Goal: Answer question/provide support

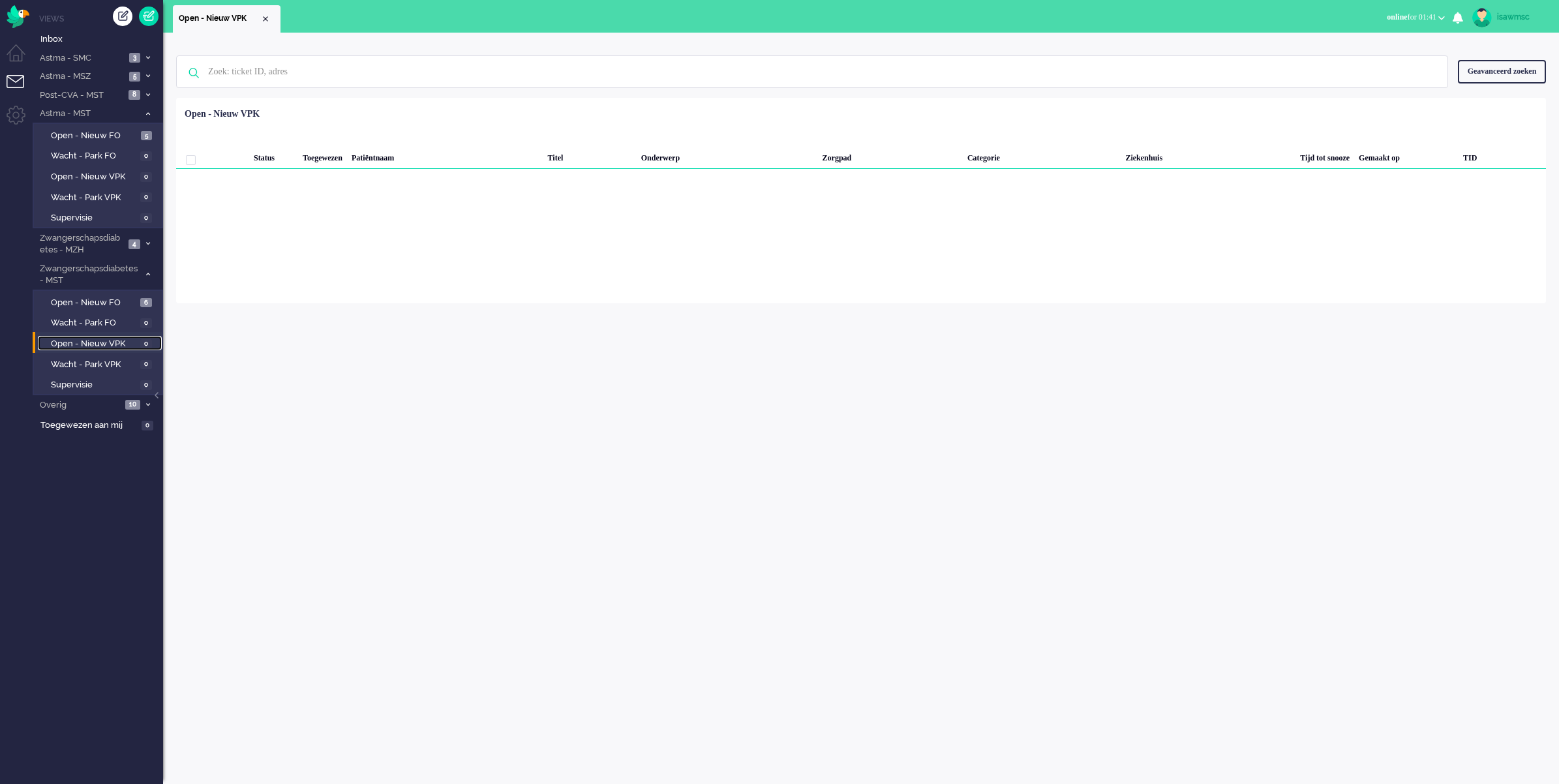
click at [119, 346] on span "Open - Nieuw VPK" at bounding box center [94, 344] width 86 height 12
click at [538, 237] on div "Loading... Status Toegewezen Patiëntnaam Titel Onderwerp Zorgpad Categorie Ziek…" at bounding box center [861, 200] width 1370 height 205
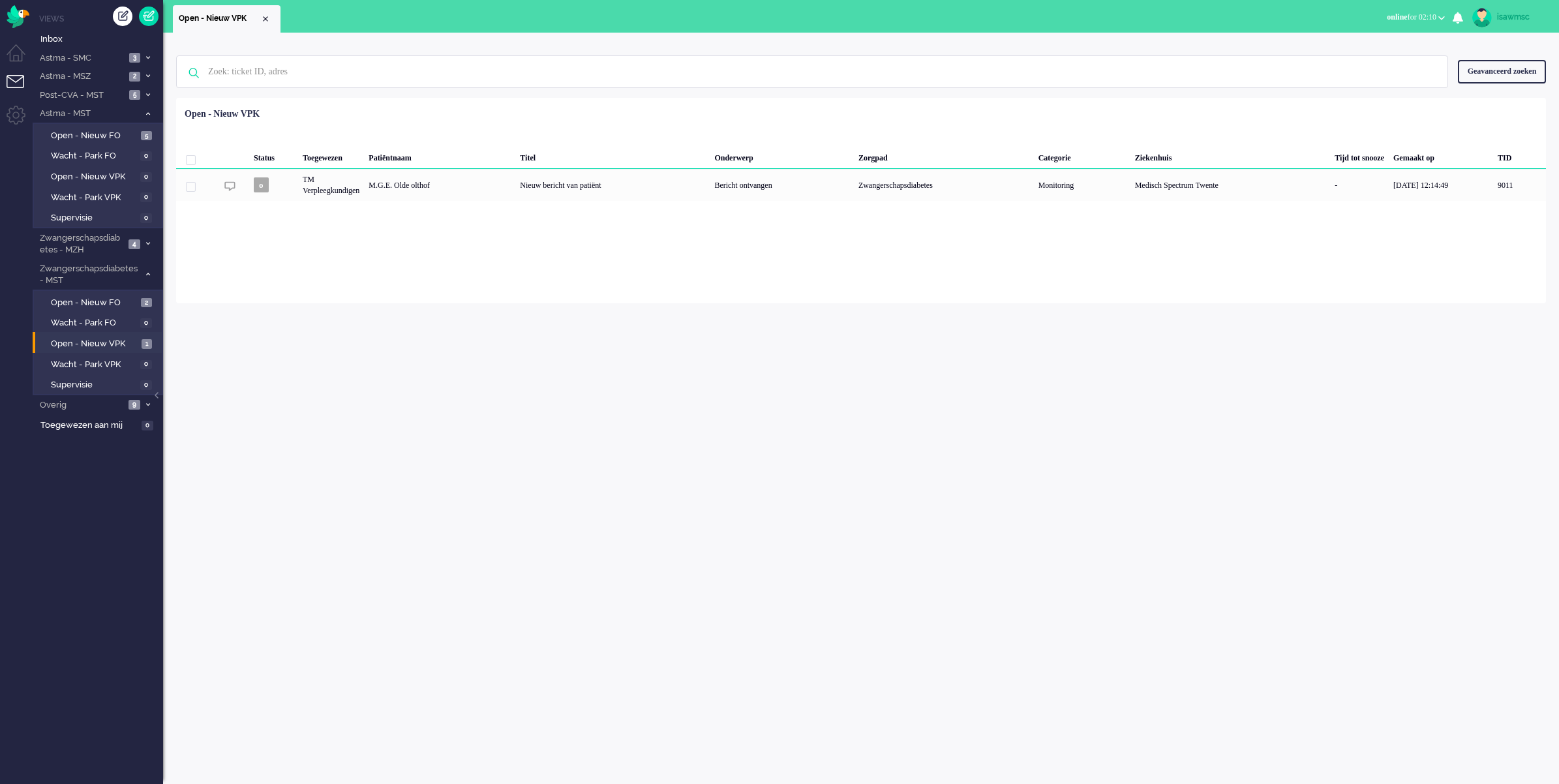
click at [466, 281] on div "Loading... Status Toegewezen Patiëntnaam Titel Onderwerp Zorgpad Categorie Ziek…" at bounding box center [861, 200] width 1370 height 205
click at [91, 40] on span "Inbox" at bounding box center [102, 39] width 123 height 12
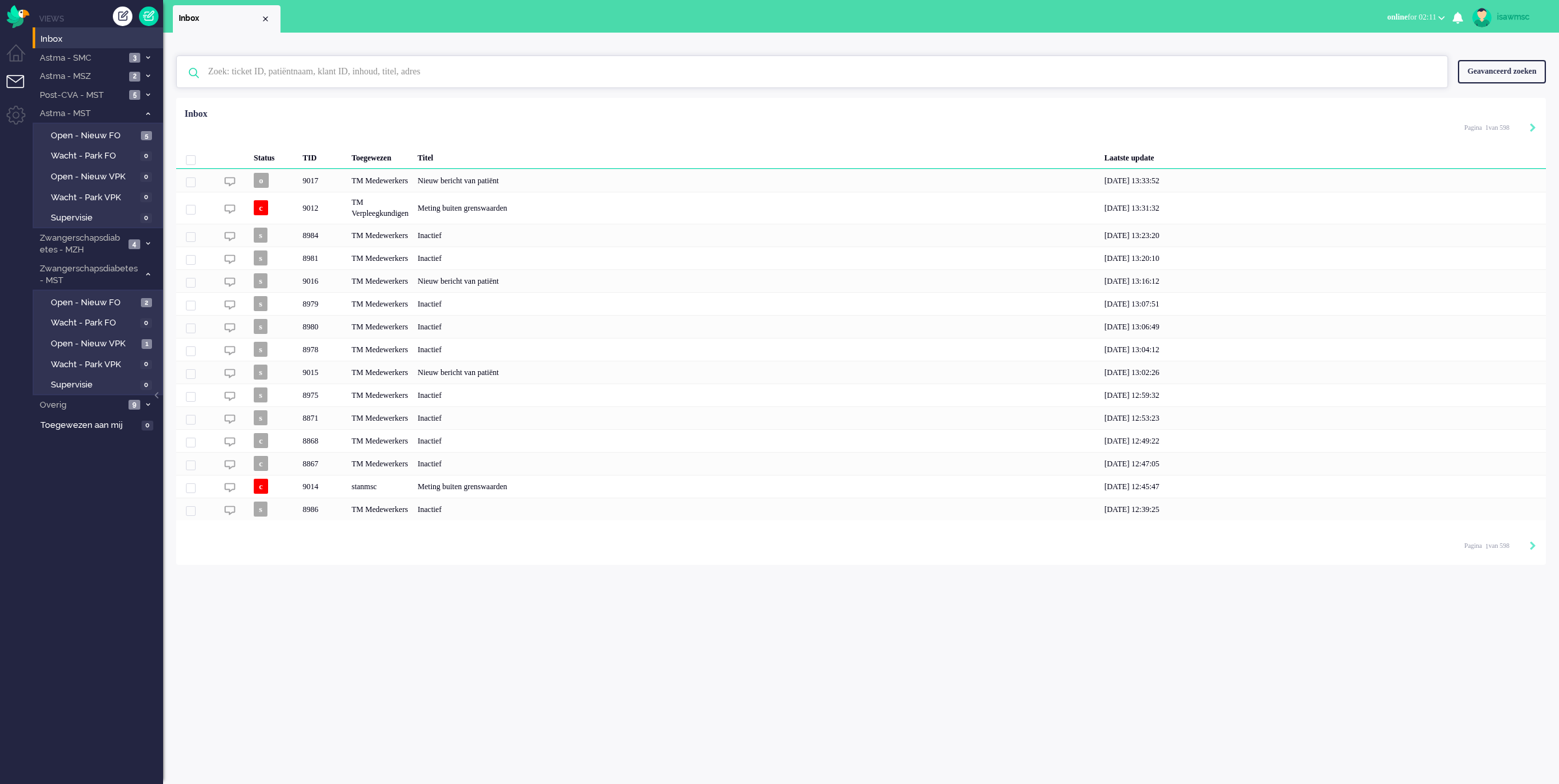
click at [302, 67] on input "text" at bounding box center [814, 72] width 1232 height 31
paste input "8937"
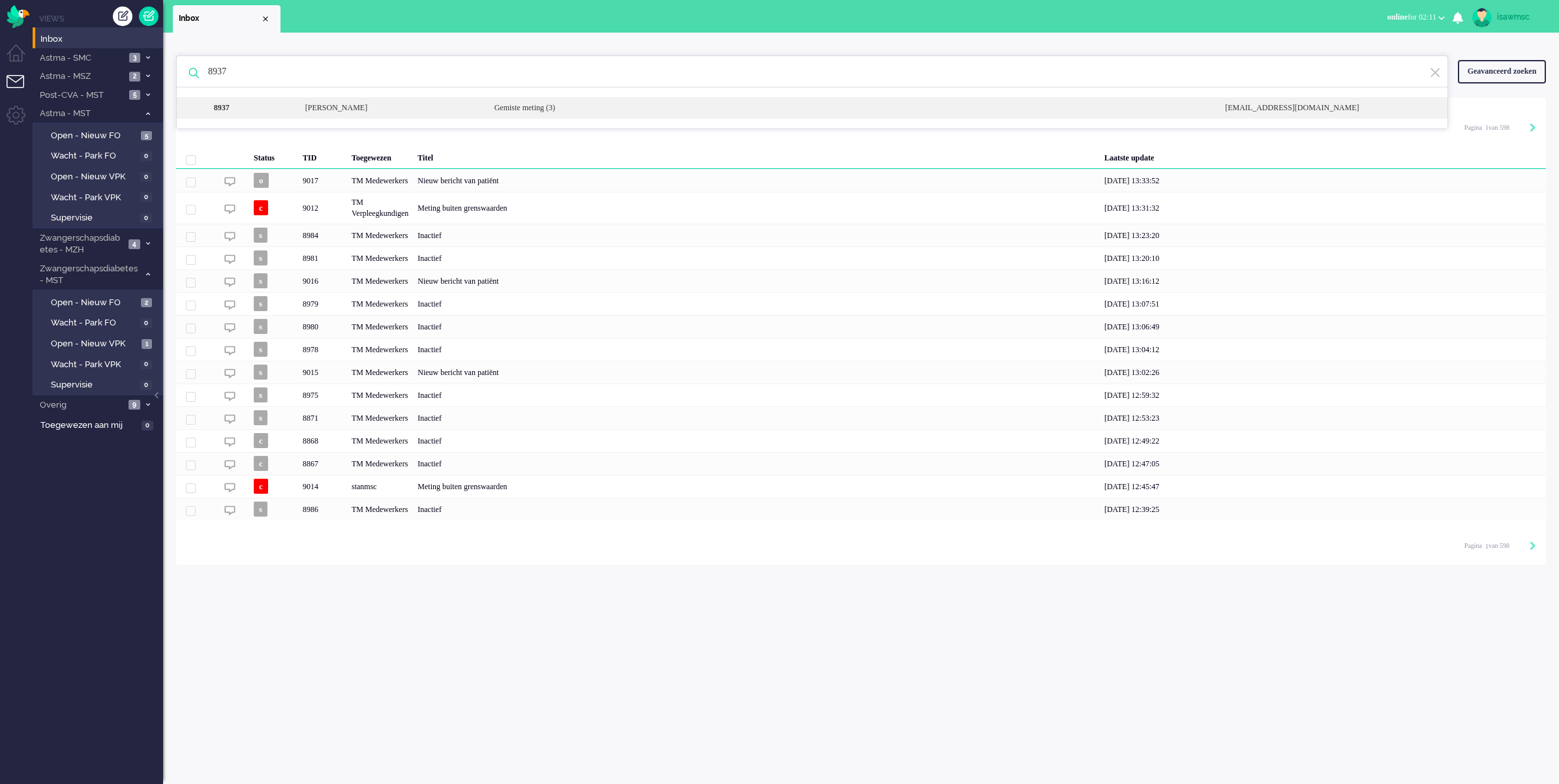
type input "8937"
click at [390, 113] on div "[PERSON_NAME]" at bounding box center [390, 108] width 189 height 11
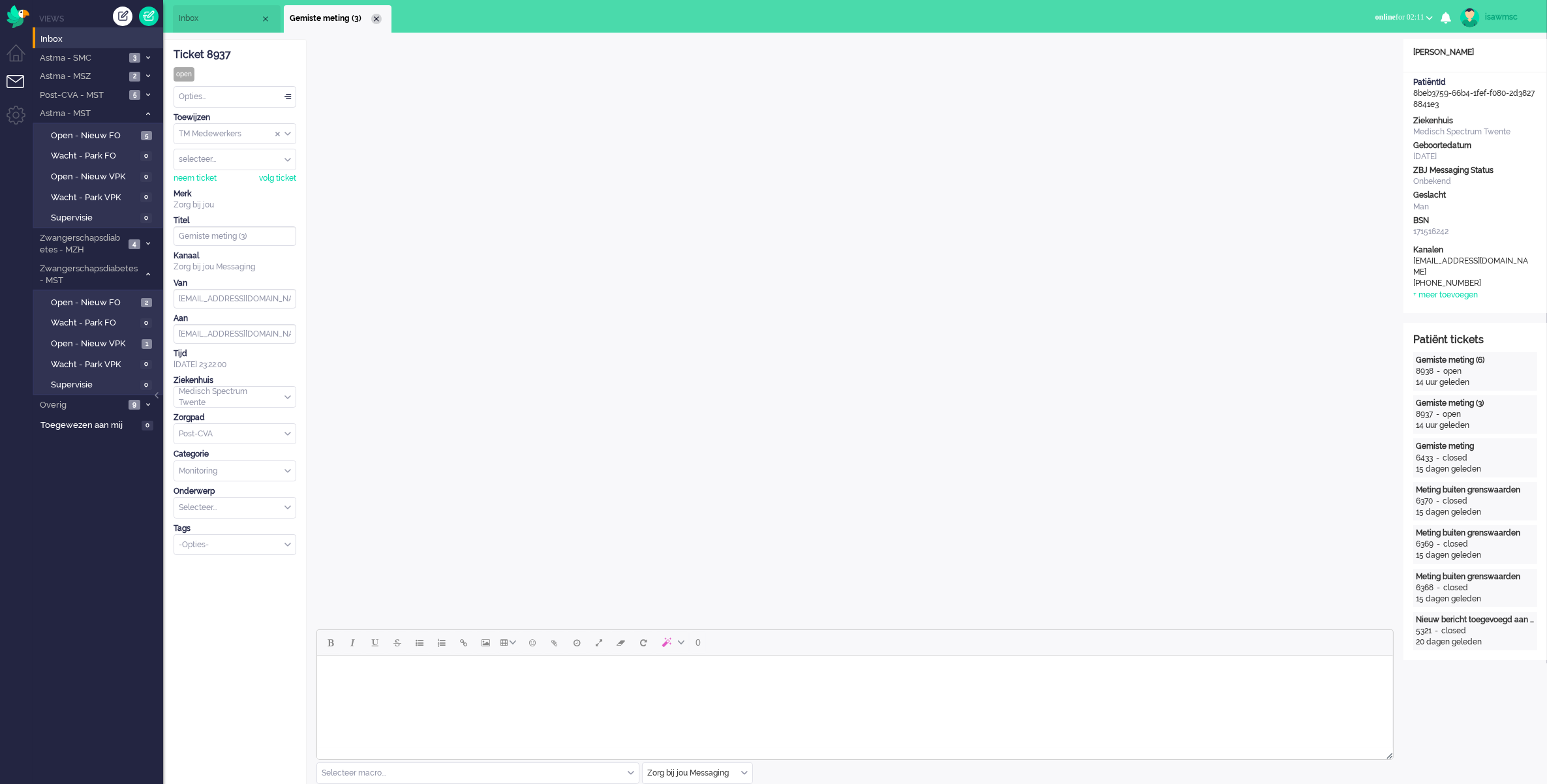
click at [374, 17] on div "Close tab" at bounding box center [376, 19] width 10 height 10
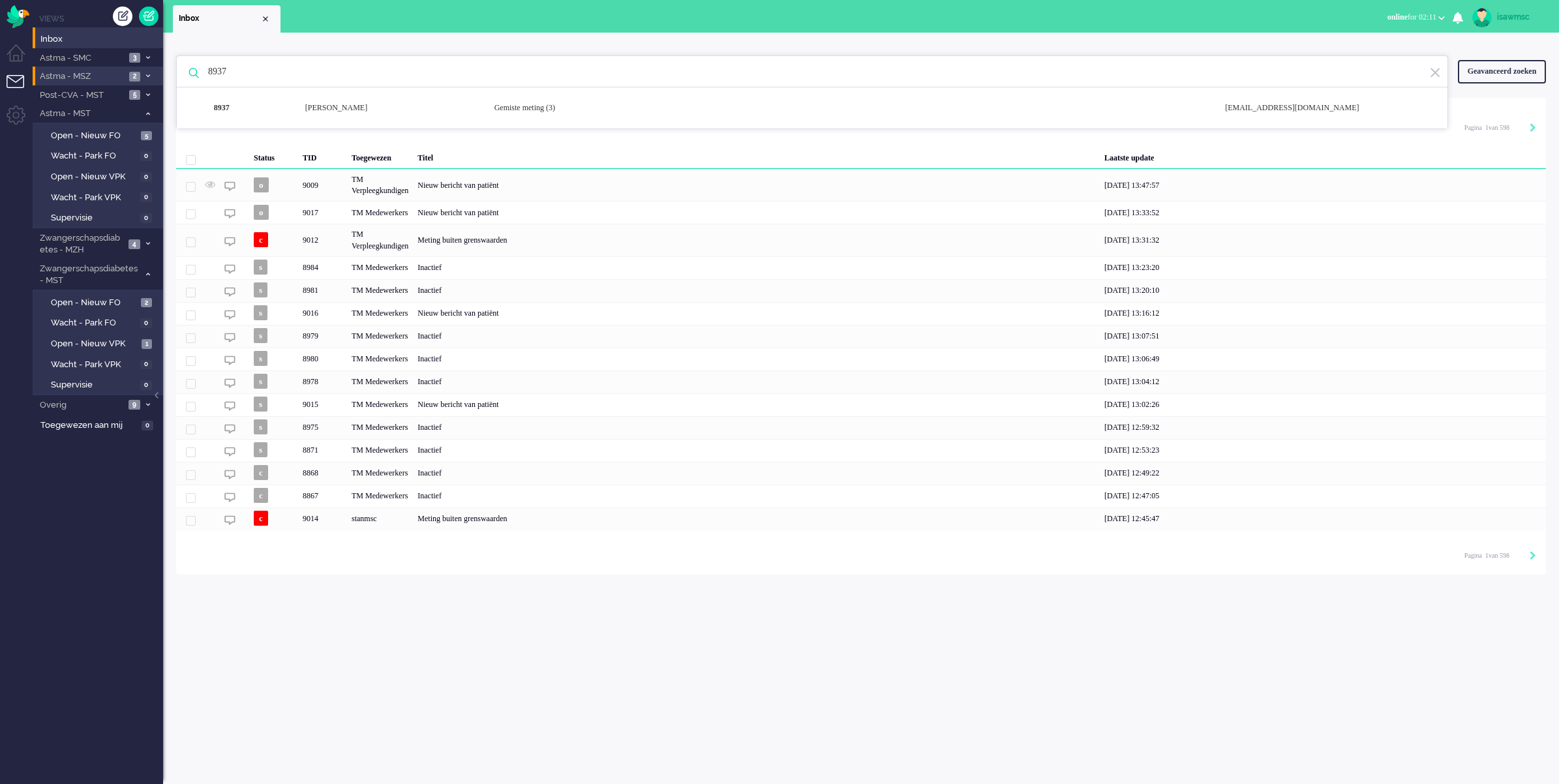
drag, startPoint x: 301, startPoint y: 70, endPoint x: 152, endPoint y: 78, distance: 149.2
click at [152, 78] on div "Thuis Dashboard [GEOGRAPHIC_DATA] Volgen [GEOGRAPHIC_DATA] release_2.1.2 Views …" at bounding box center [780, 392] width 1559 height 784
paste input "8938"
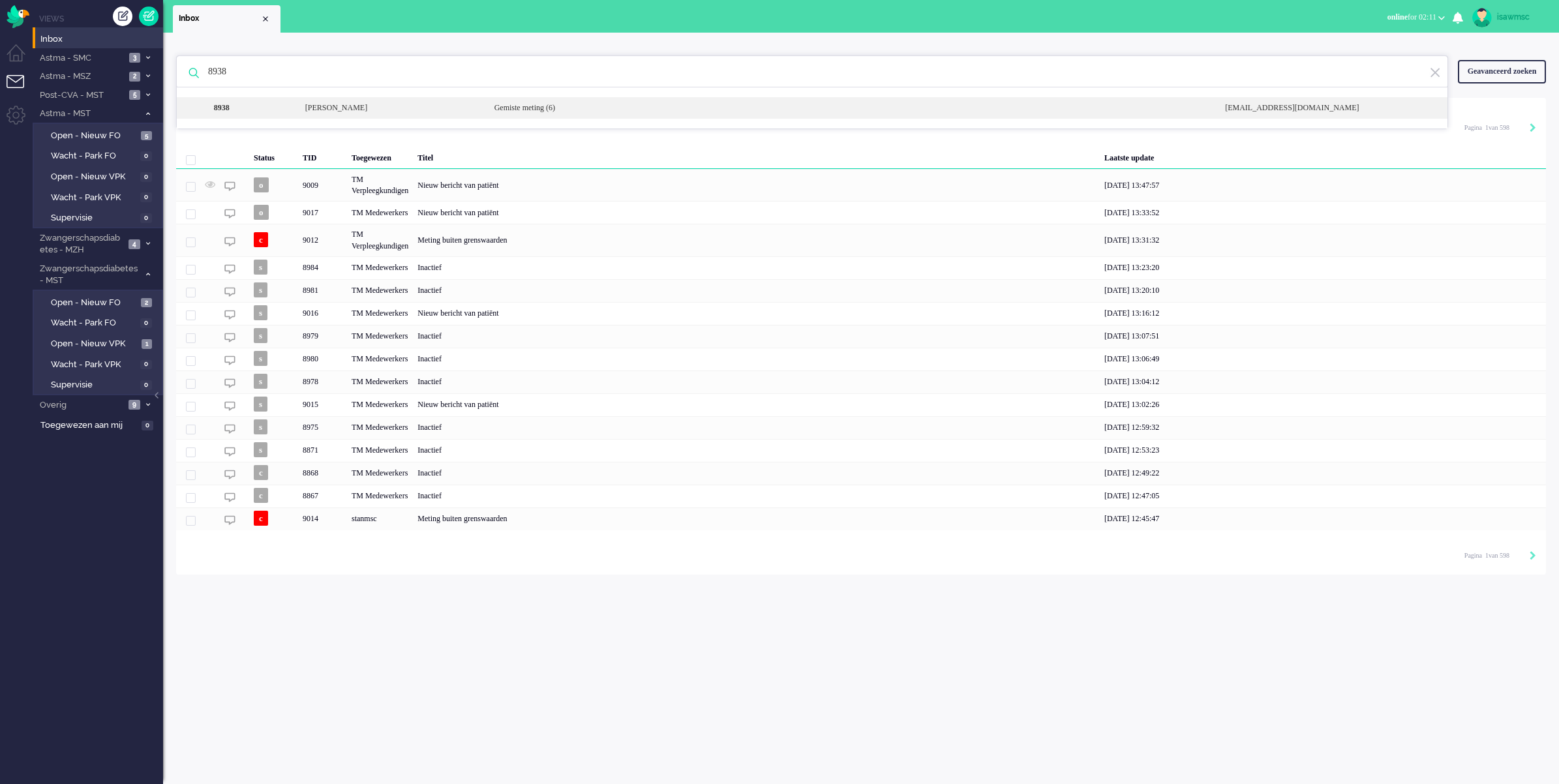
type input "8938"
click at [400, 115] on div "8938 [PERSON_NAME] Gemiste meting (6) [EMAIL_ADDRESS][DOMAIN_NAME]" at bounding box center [812, 108] width 1271 height 22
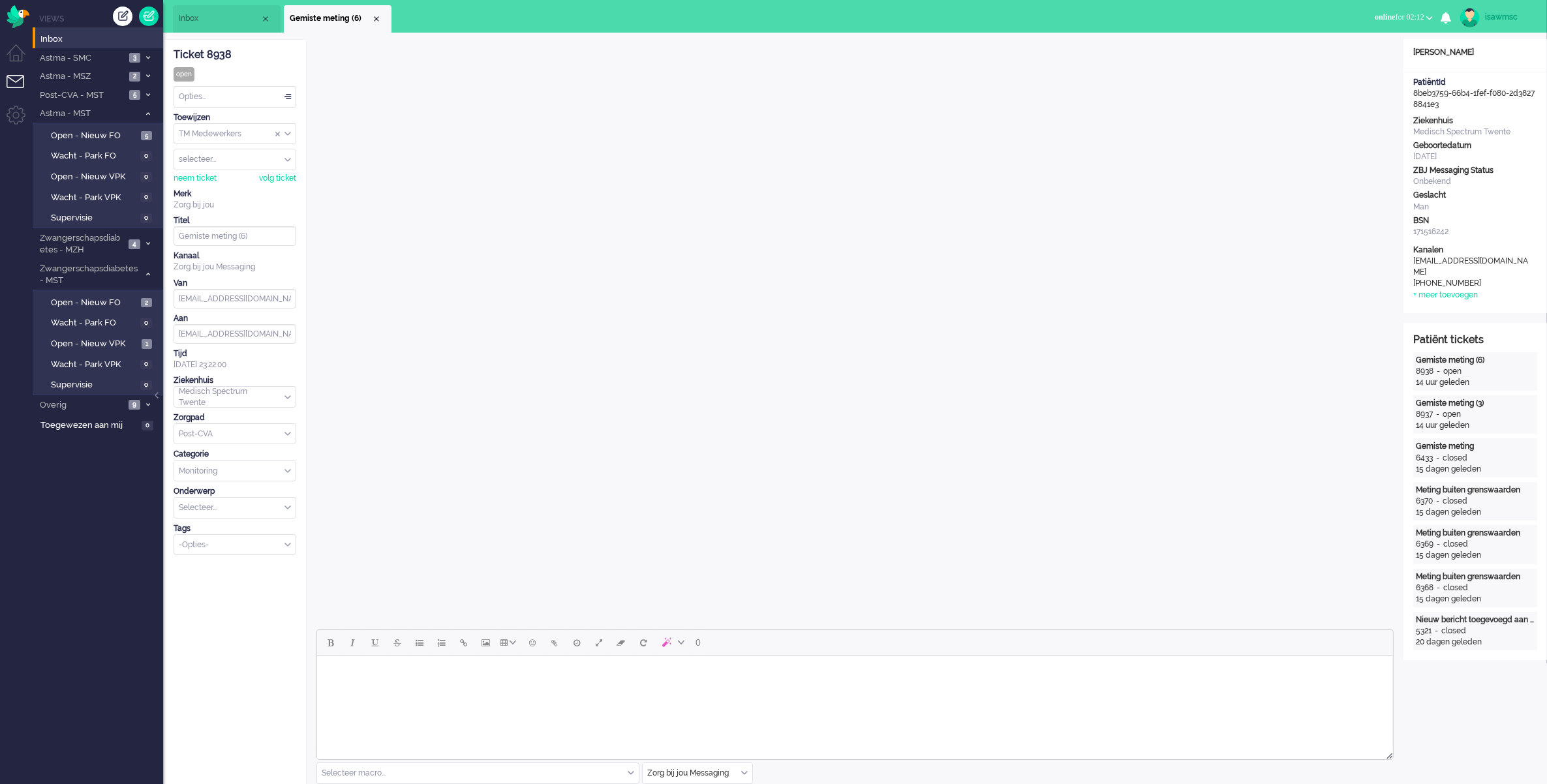
drag, startPoint x: 380, startPoint y: 18, endPoint x: 367, endPoint y: 18, distance: 13.0
click at [380, 18] on div "Close tab" at bounding box center [376, 19] width 10 height 10
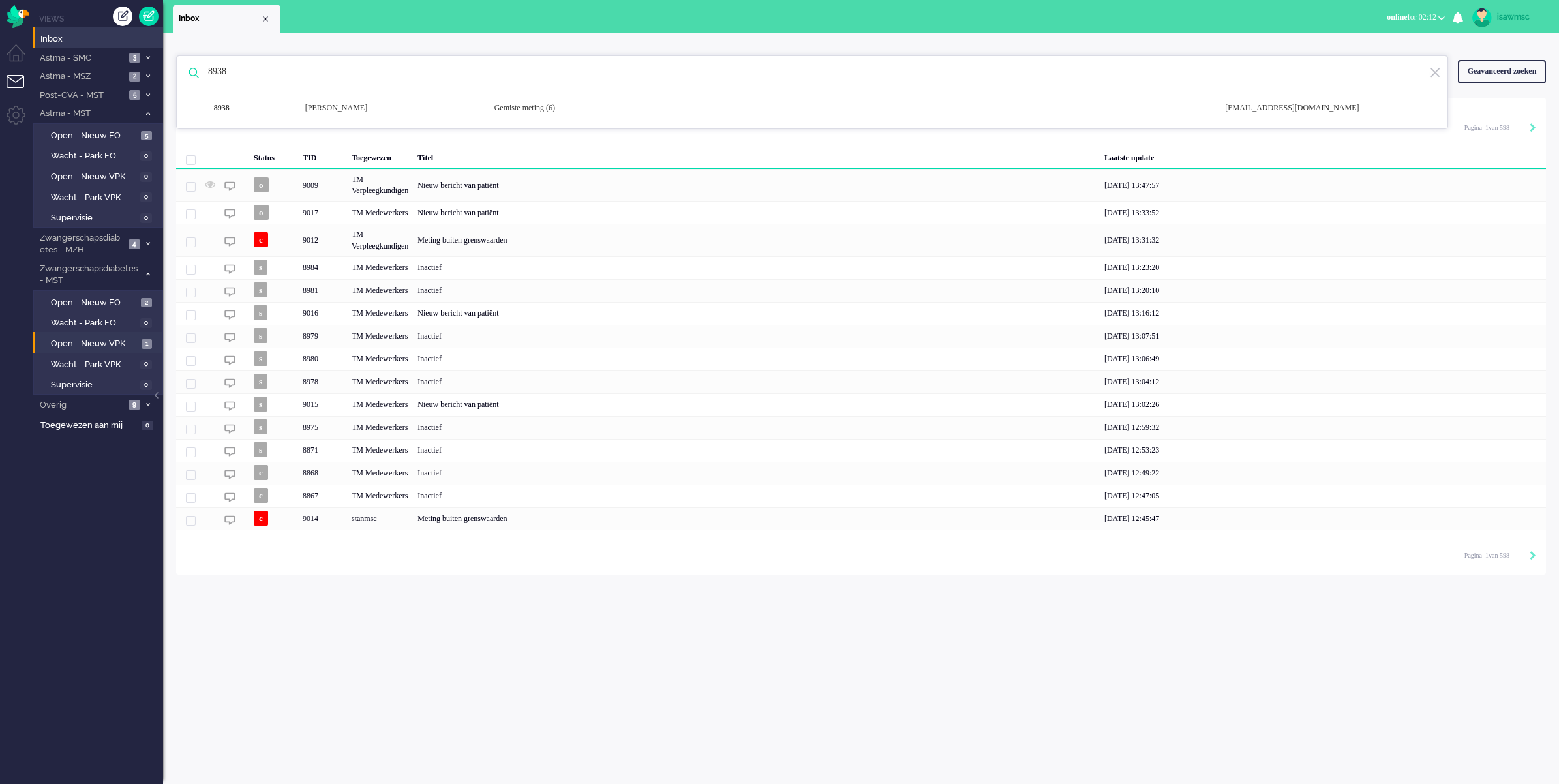
click at [129, 333] on li "Open - Nieuw VPK 1" at bounding box center [97, 342] width 129 height 21
click at [127, 340] on span "Open - Nieuw VPK" at bounding box center [95, 344] width 87 height 12
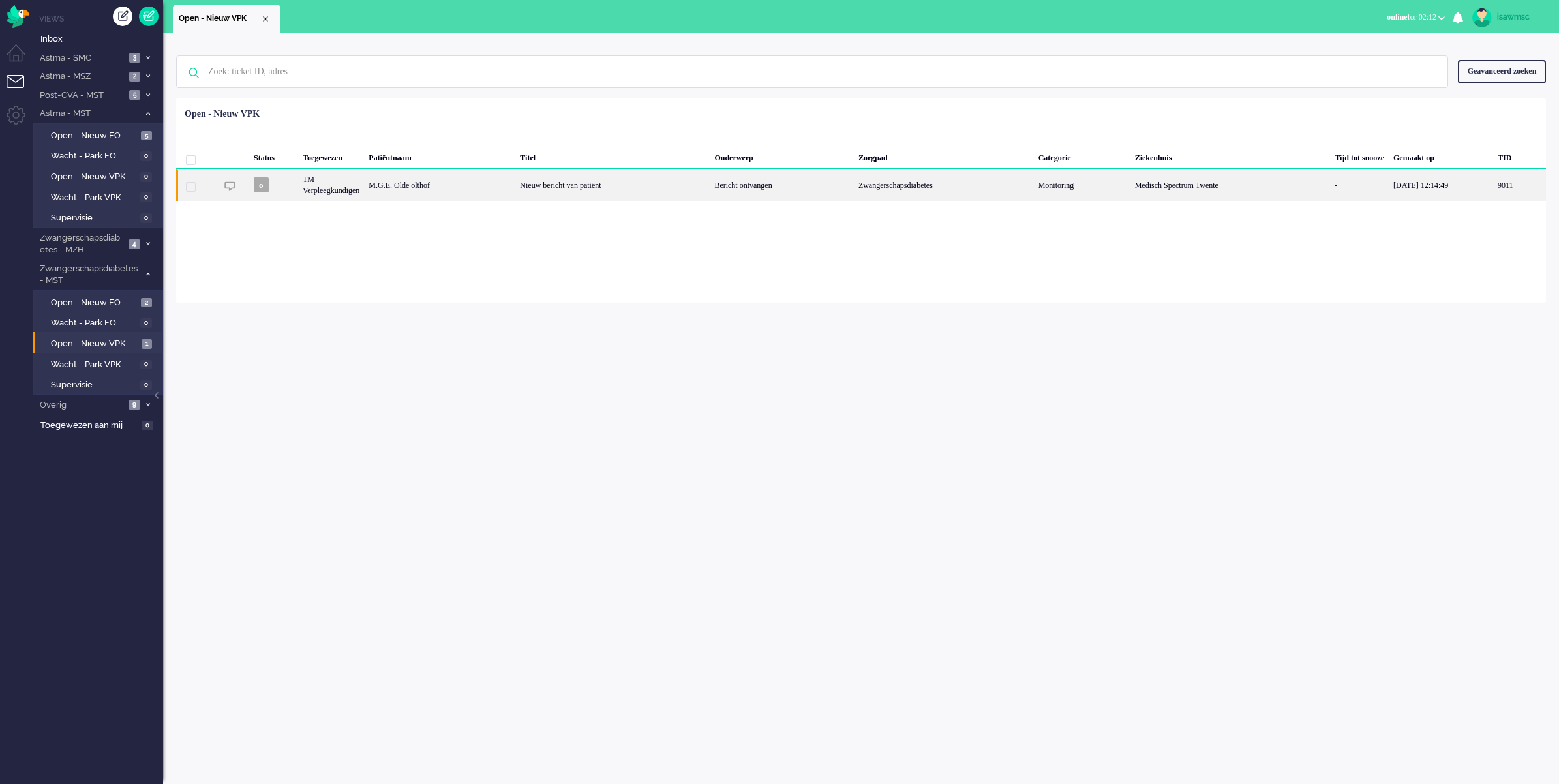
click at [1493, 200] on div "M.G.E. Olde olthof" at bounding box center [1519, 185] width 53 height 32
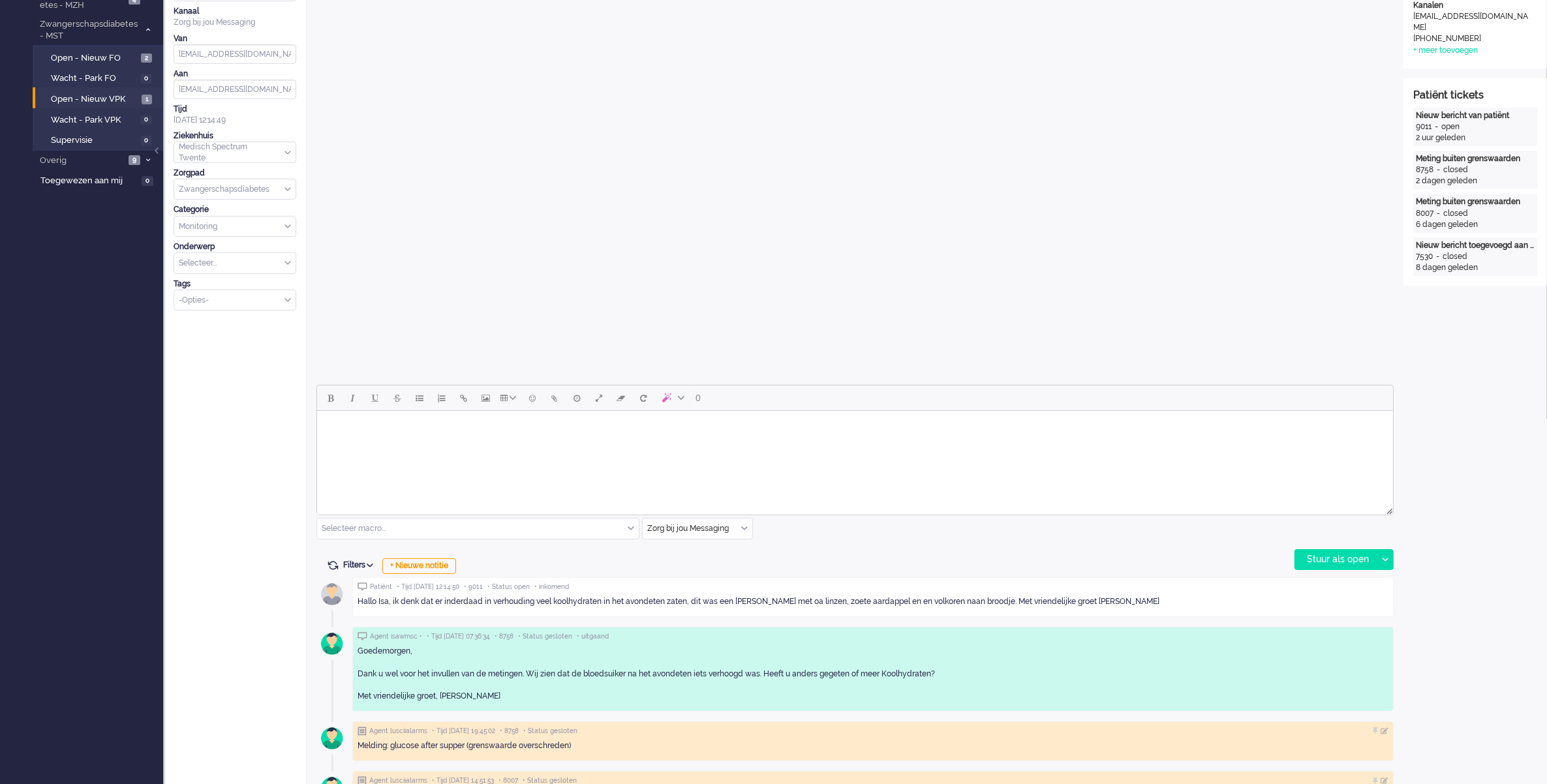
scroll to position [489, 0]
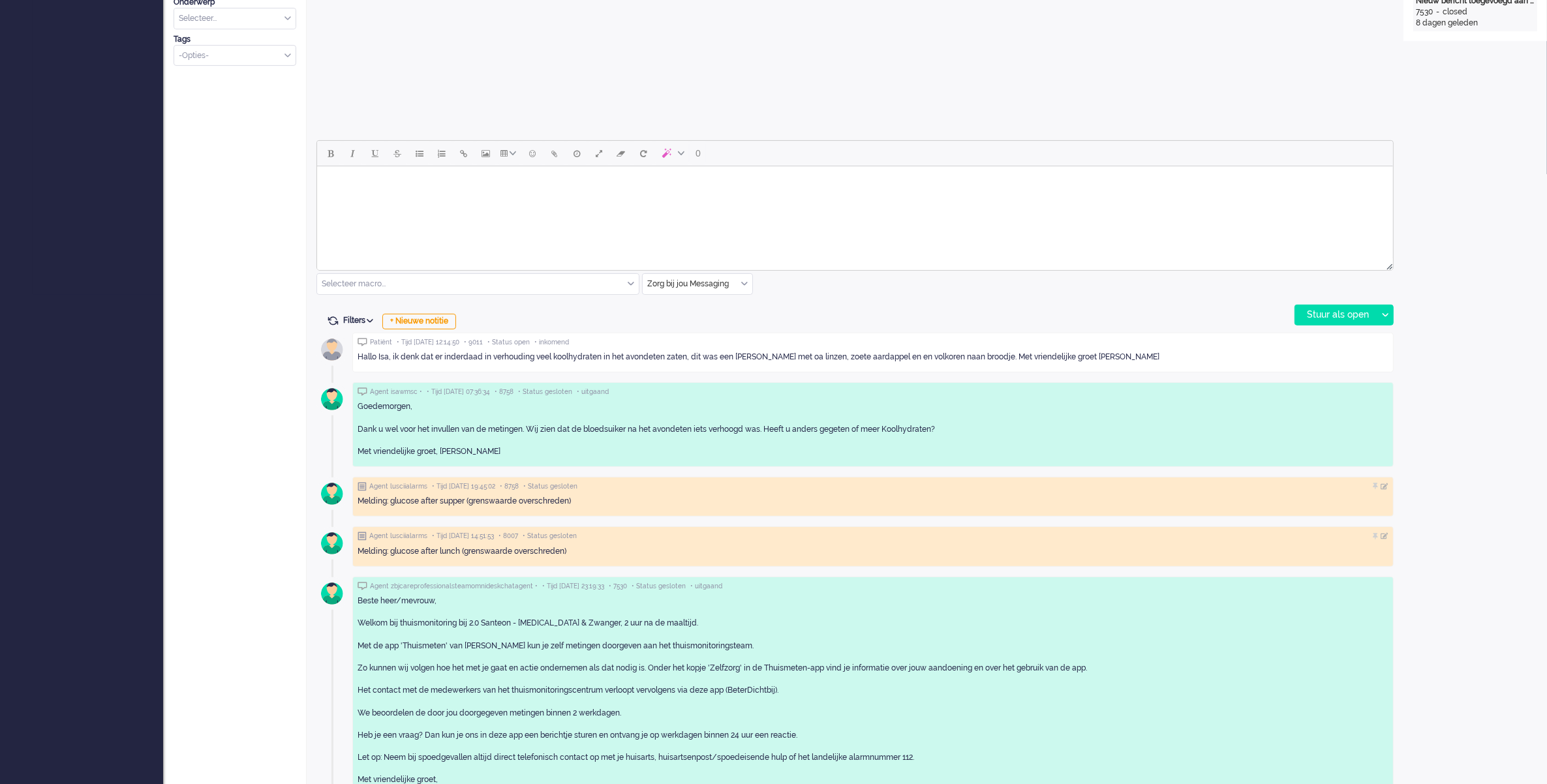
click at [452, 189] on body "Rich Text Area. Press ALT-0 for help." at bounding box center [854, 183] width 1065 height 23
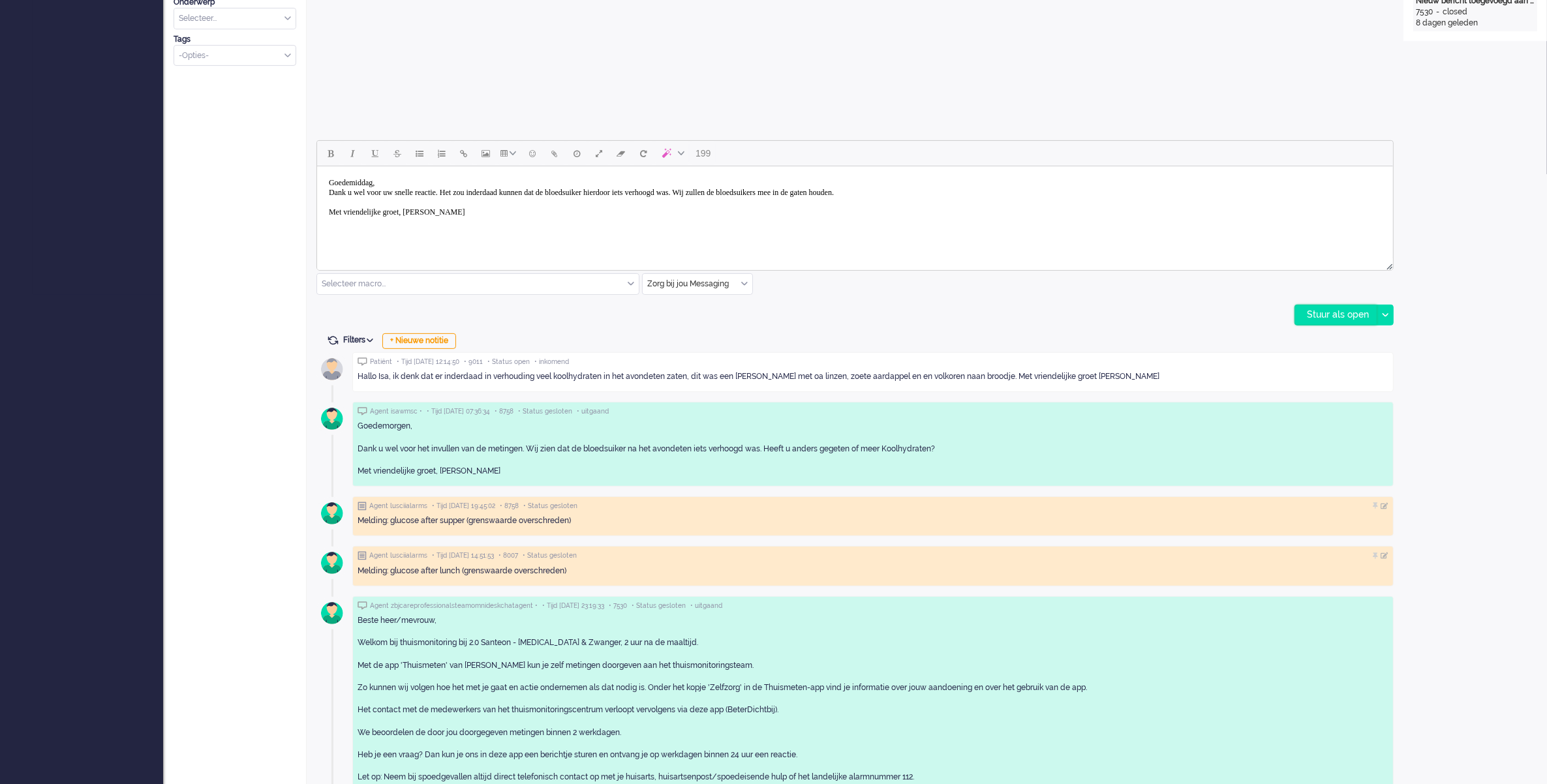
click at [1325, 310] on div "Stuur als open" at bounding box center [1336, 315] width 82 height 20
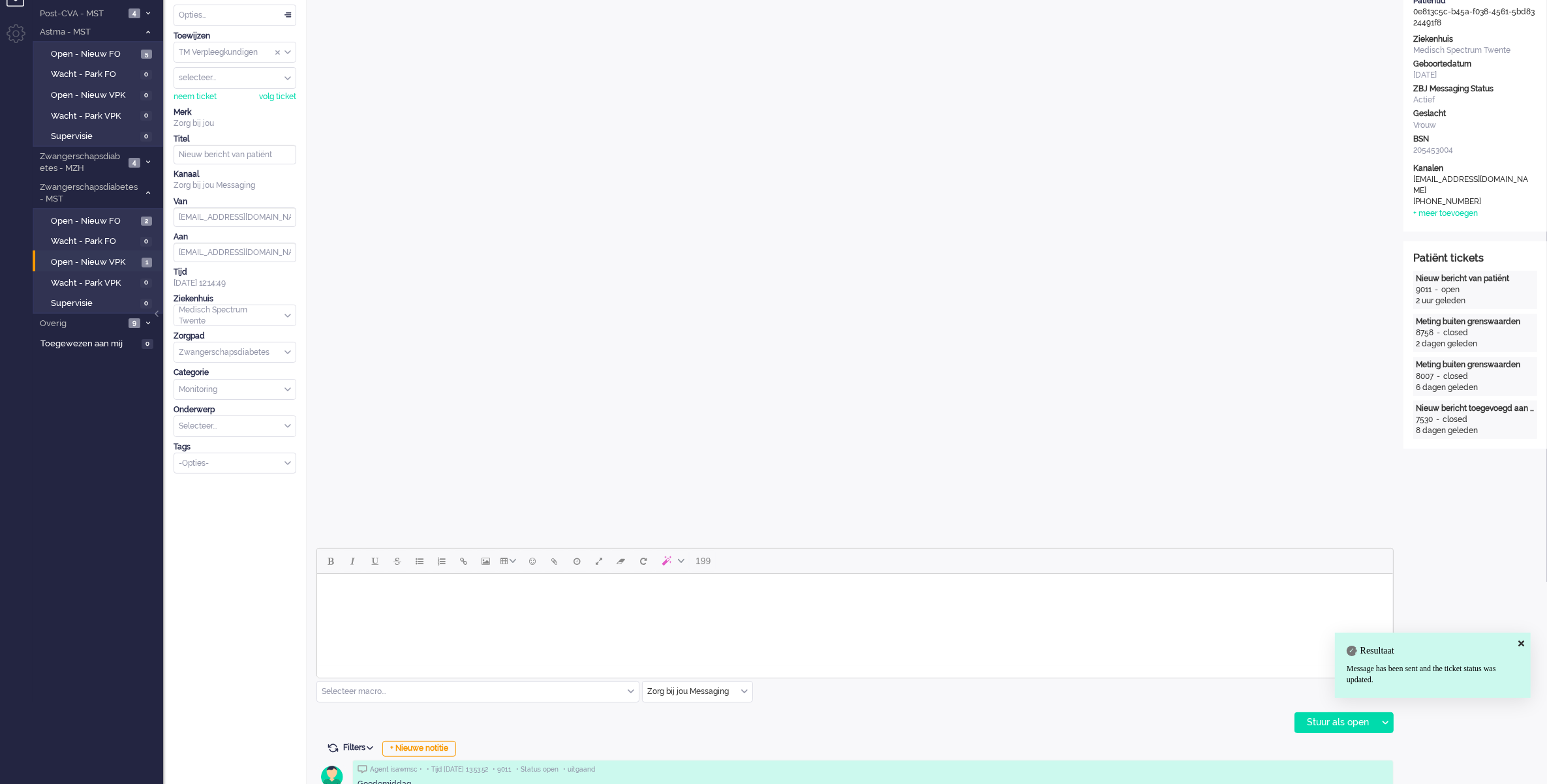
scroll to position [0, 0]
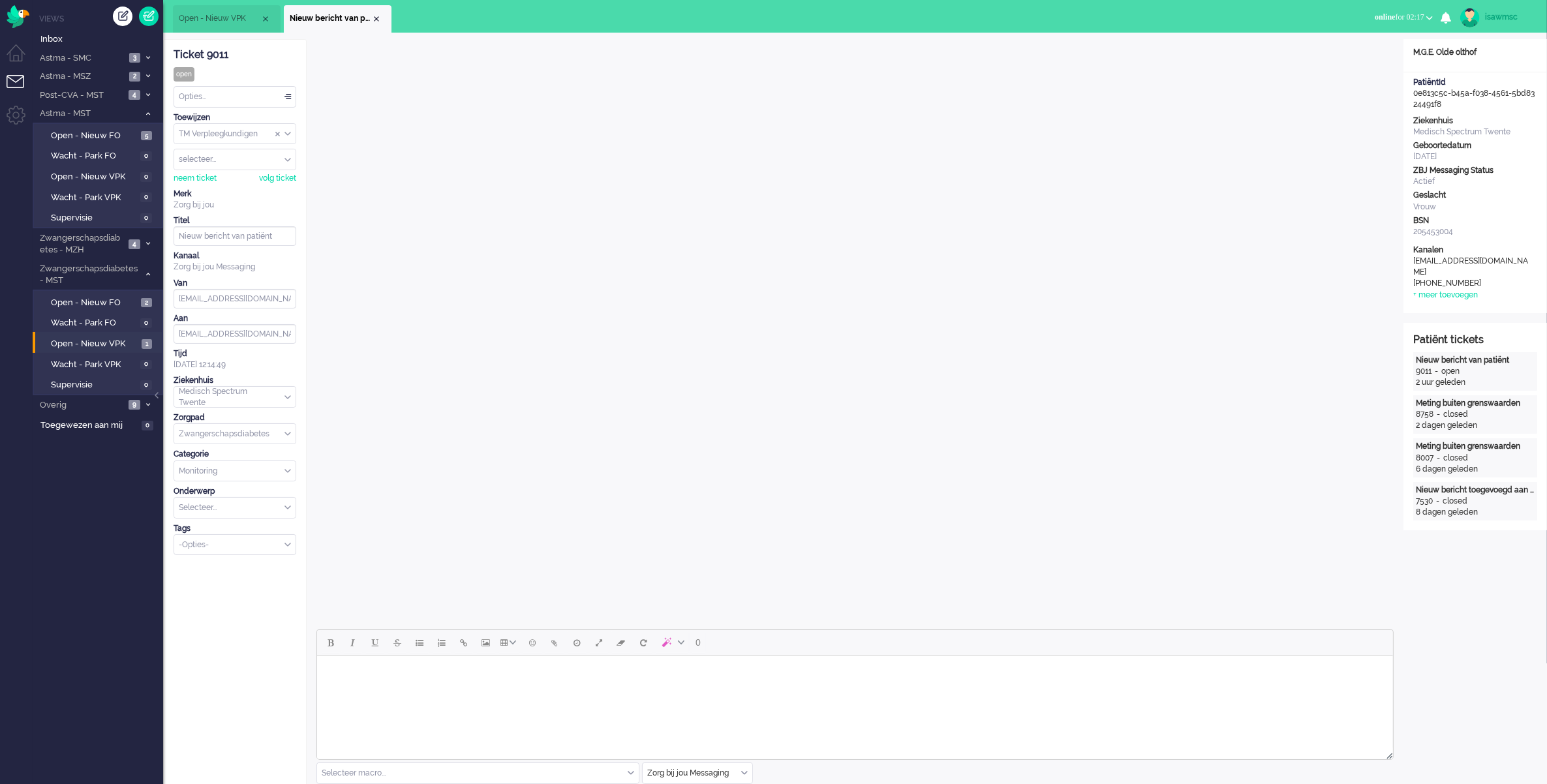
click at [372, 12] on li "Nieuw bericht van patiënt" at bounding box center [337, 19] width 108 height 27
click at [379, 18] on div "Close tab" at bounding box center [376, 19] width 10 height 10
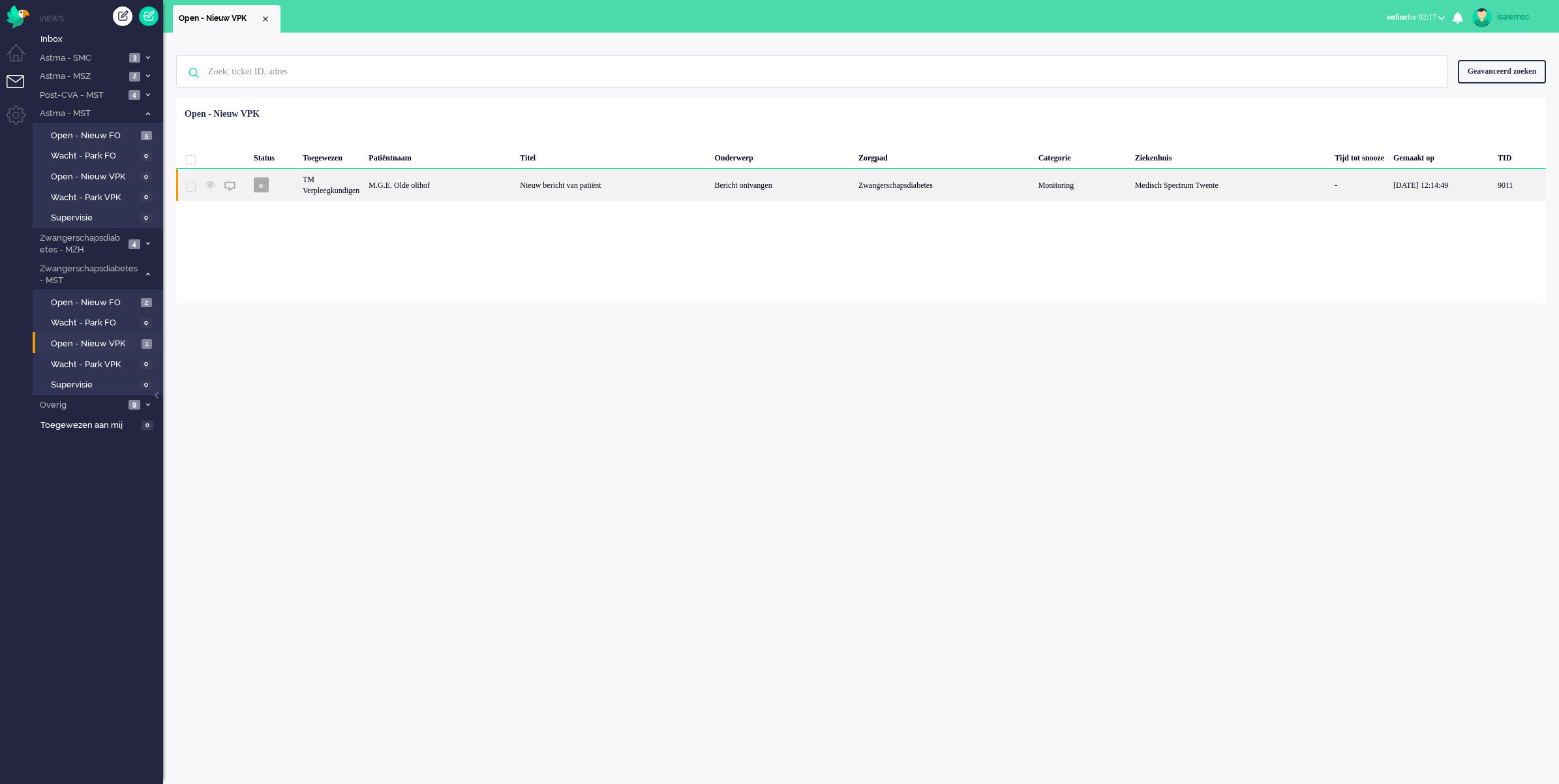
click at [1493, 190] on div "M.G.E. Olde olthof" at bounding box center [1519, 185] width 53 height 32
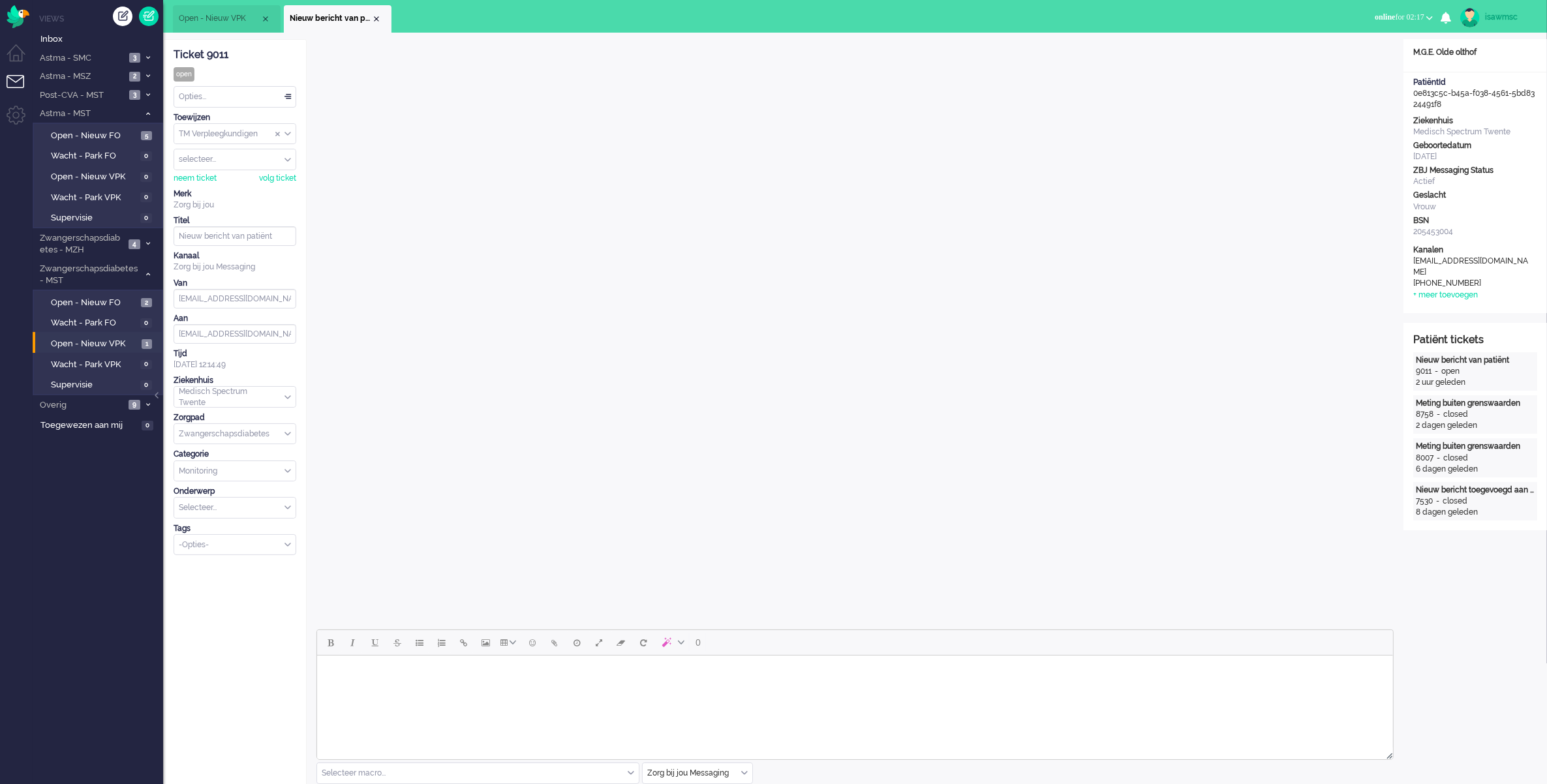
click at [264, 102] on div "Opties..." at bounding box center [235, 97] width 121 height 20
click at [245, 189] on li "Opgelost" at bounding box center [235, 189] width 121 height 19
click at [376, 15] on div "Close tab" at bounding box center [376, 19] width 10 height 10
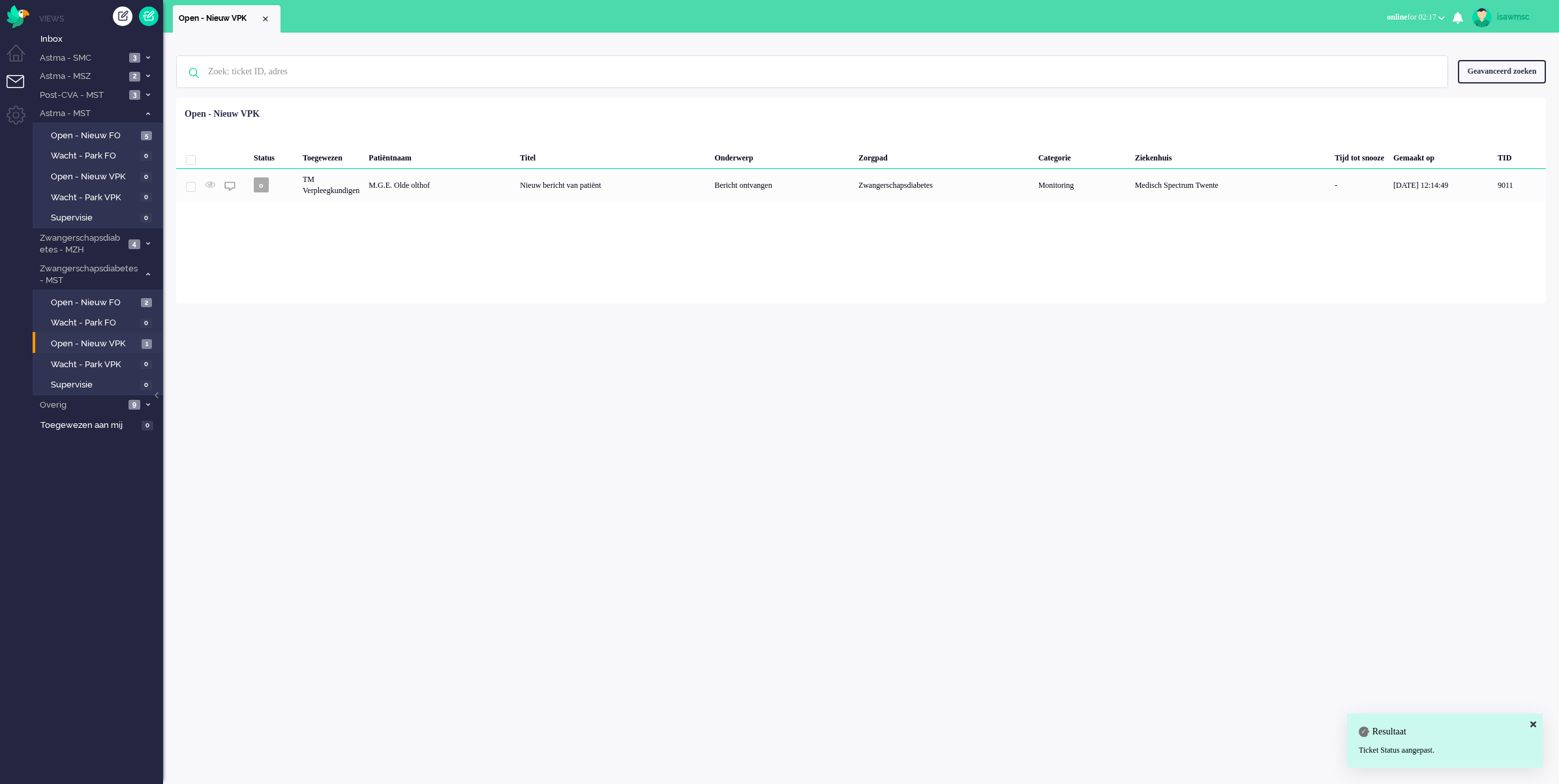
click at [480, 102] on div "Status Toegewezen Patiëntnaam Titel Onderwerp Zorgpad Categorie Ziekenhuis Tijd…" at bounding box center [861, 151] width 1370 height 98
click at [128, 342] on span "Open - Nieuw VPK" at bounding box center [95, 344] width 87 height 12
click at [582, 36] on div "Geen zoekresultaten [PERSON_NAME] nog eens Geavanceerd zoeken Geavanceerd zoeke…" at bounding box center [861, 168] width 1396 height 271
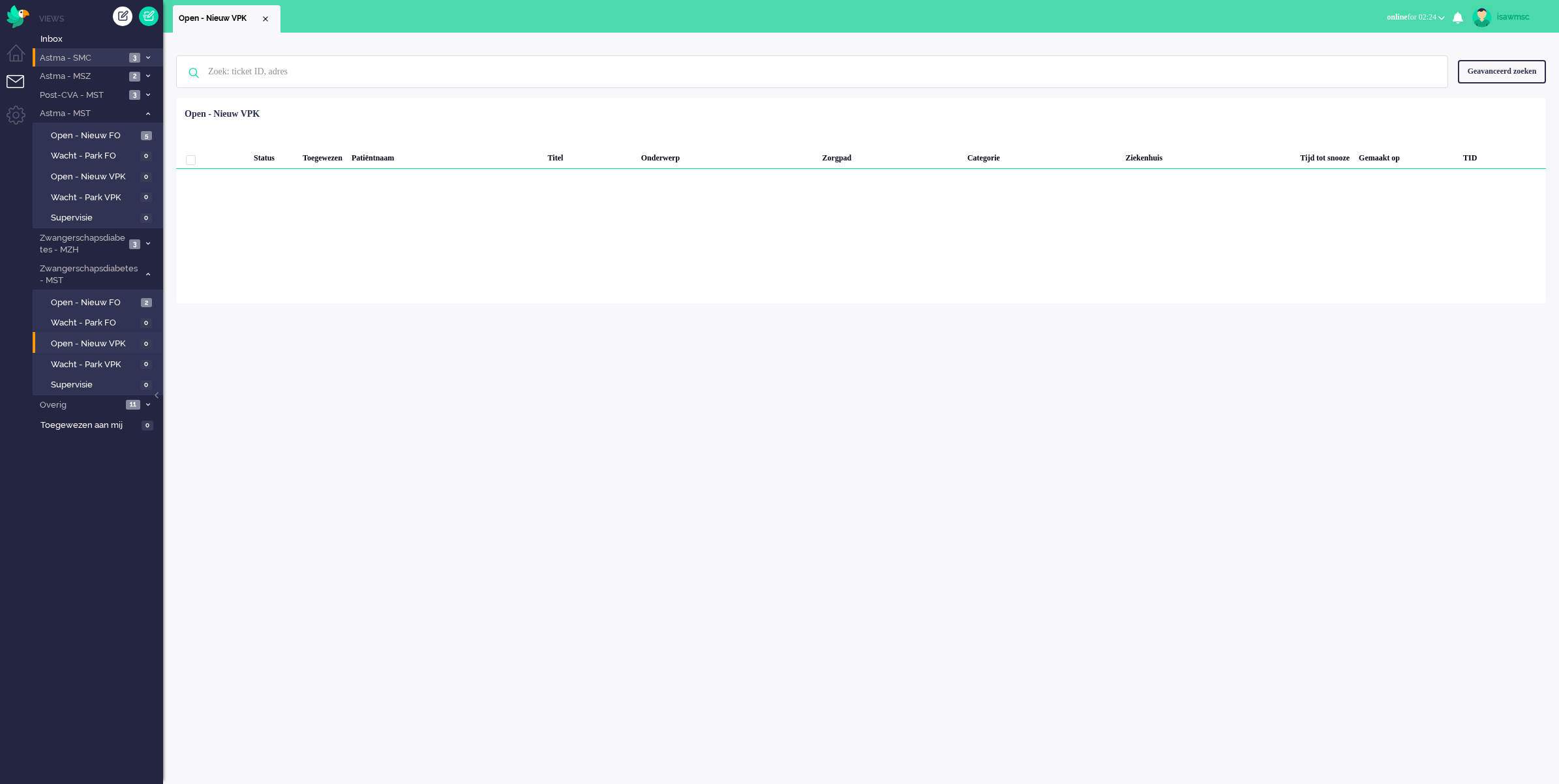
click at [132, 57] on span "3" at bounding box center [134, 57] width 11 height 10
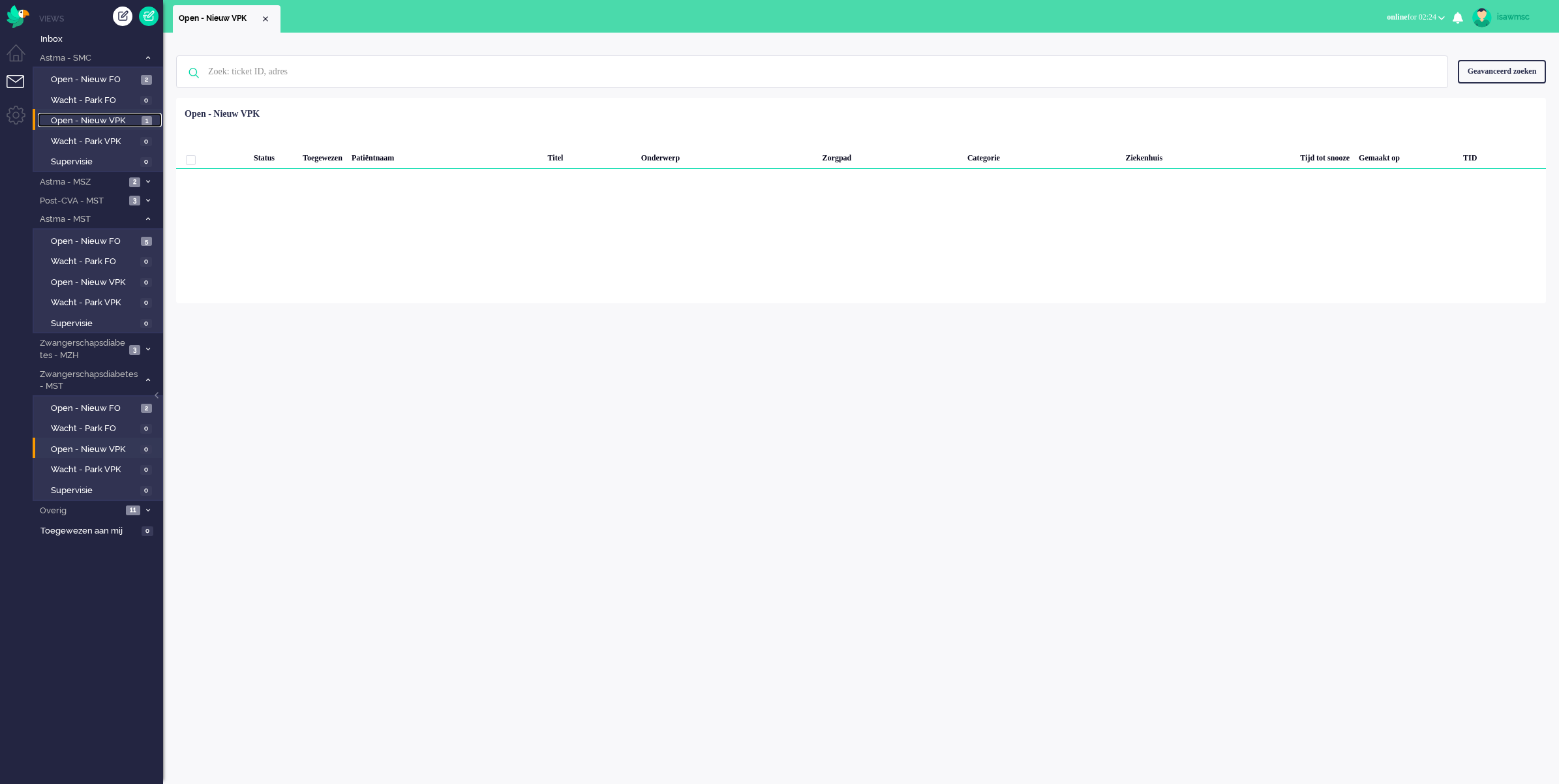
click at [139, 116] on link "Open - Nieuw VPK 1" at bounding box center [100, 120] width 124 height 14
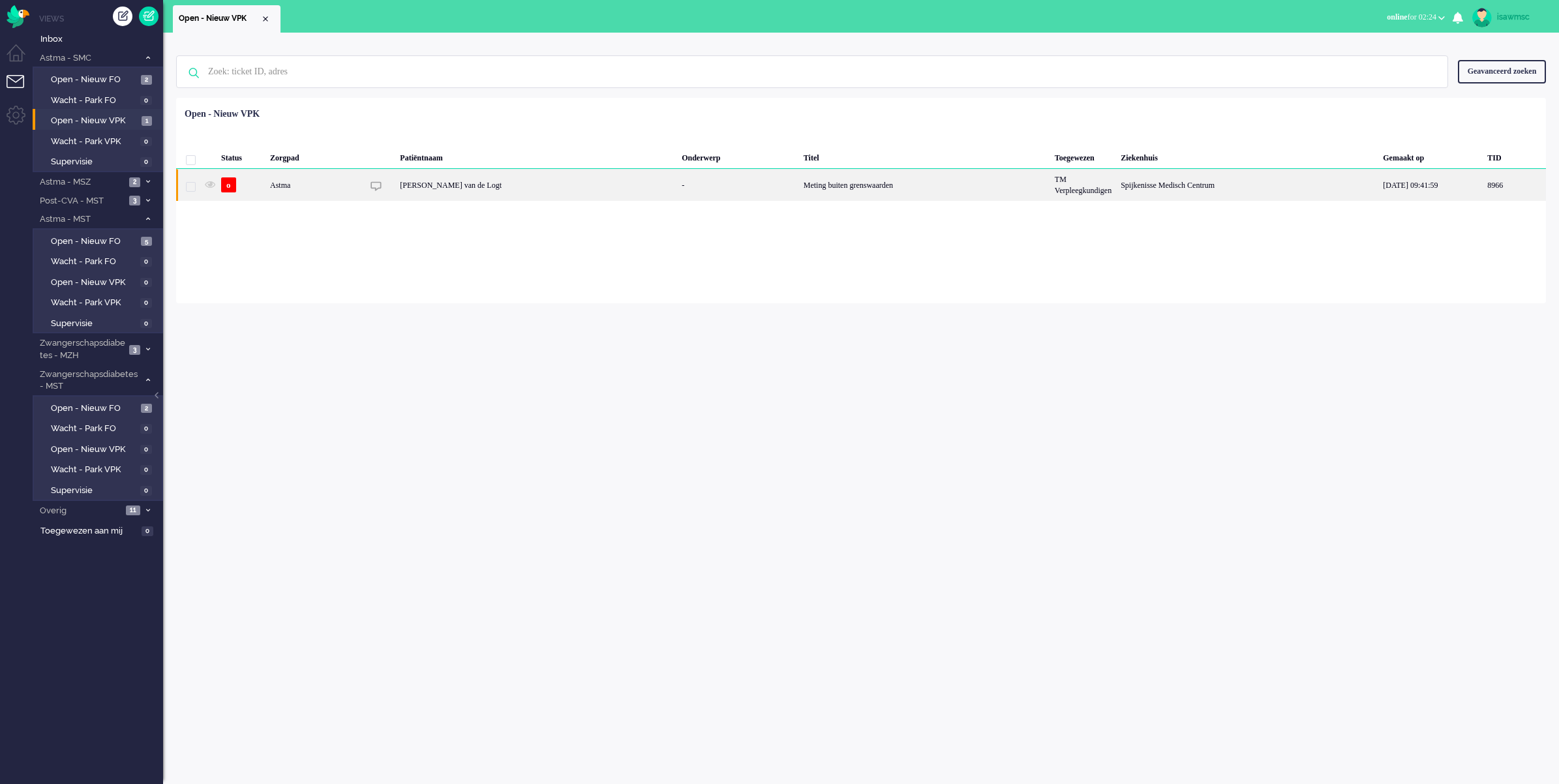
click at [474, 197] on div "[PERSON_NAME] van de Logt" at bounding box center [536, 185] width 282 height 32
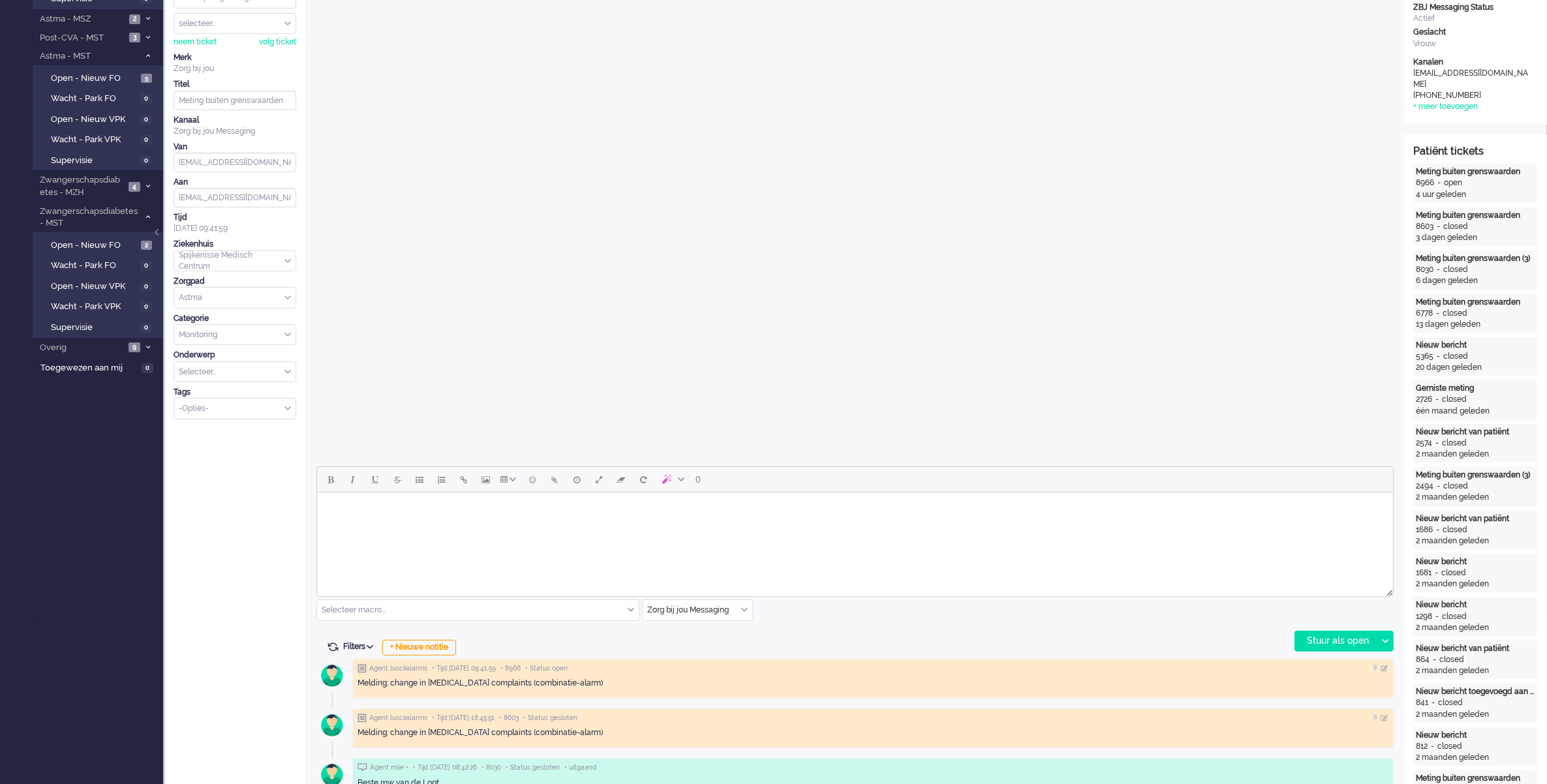
scroll to position [326, 0]
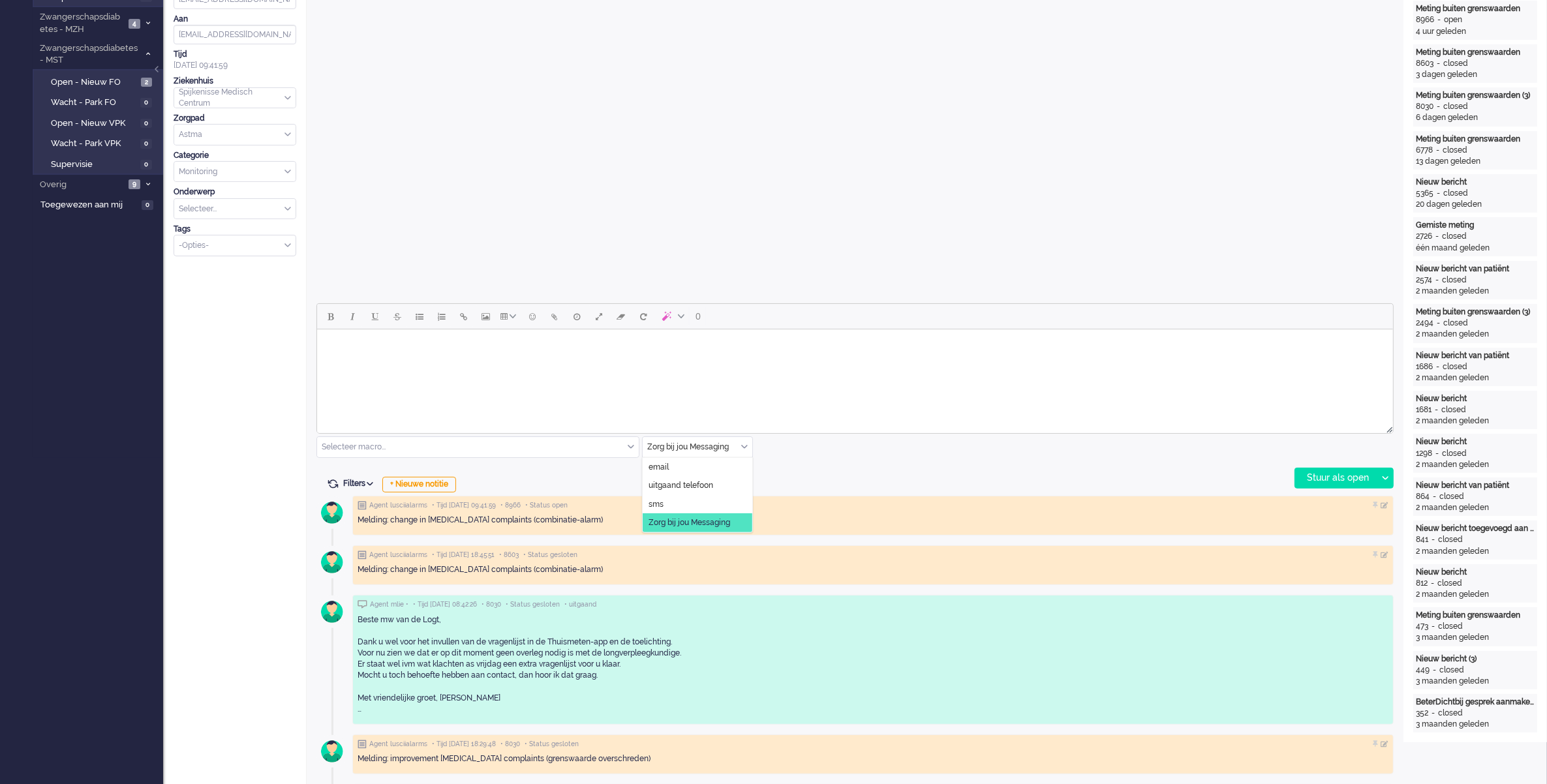
click at [744, 453] on input "text" at bounding box center [697, 447] width 110 height 20
click at [696, 485] on span "uitgaand telefoon" at bounding box center [681, 485] width 65 height 11
click at [1331, 473] on div "Stuur als open" at bounding box center [1336, 478] width 82 height 20
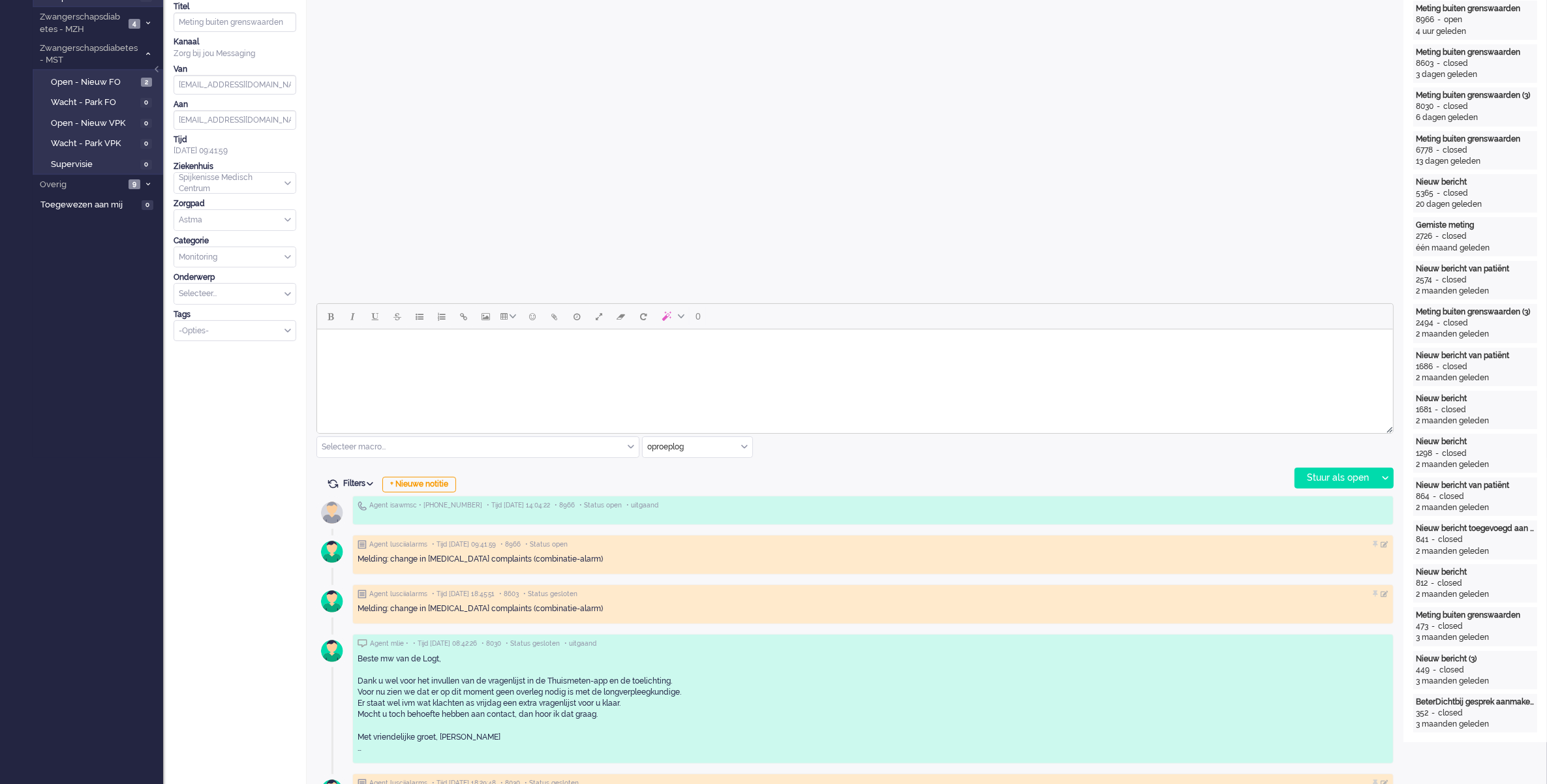
scroll to position [0, 0]
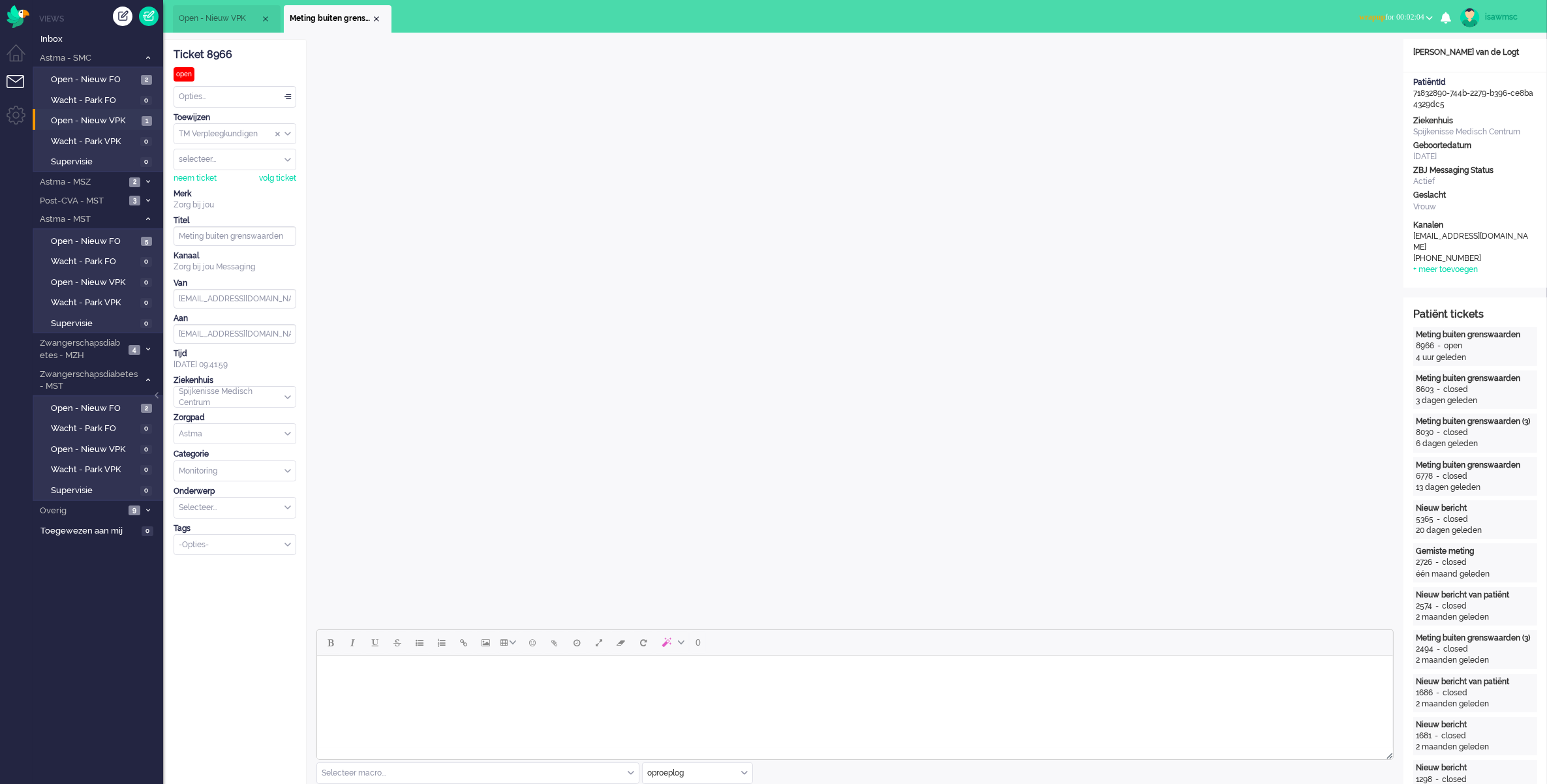
click at [1395, 8] on button "wrapup for 00:02:04" at bounding box center [1396, 17] width 89 height 19
click at [1362, 51] on link "Online" at bounding box center [1379, 58] width 103 height 14
click at [1352, 57] on label "Online" at bounding box center [1379, 58] width 103 height 11
click at [97, 607] on ul "Views Inbox Astma - SMC 3 Open - Nieuw FO 2 Wacht - Park FO 0 Open - Nieuw VPK …" at bounding box center [98, 392] width 130 height 784
click at [99, 39] on span "Inbox" at bounding box center [102, 39] width 123 height 12
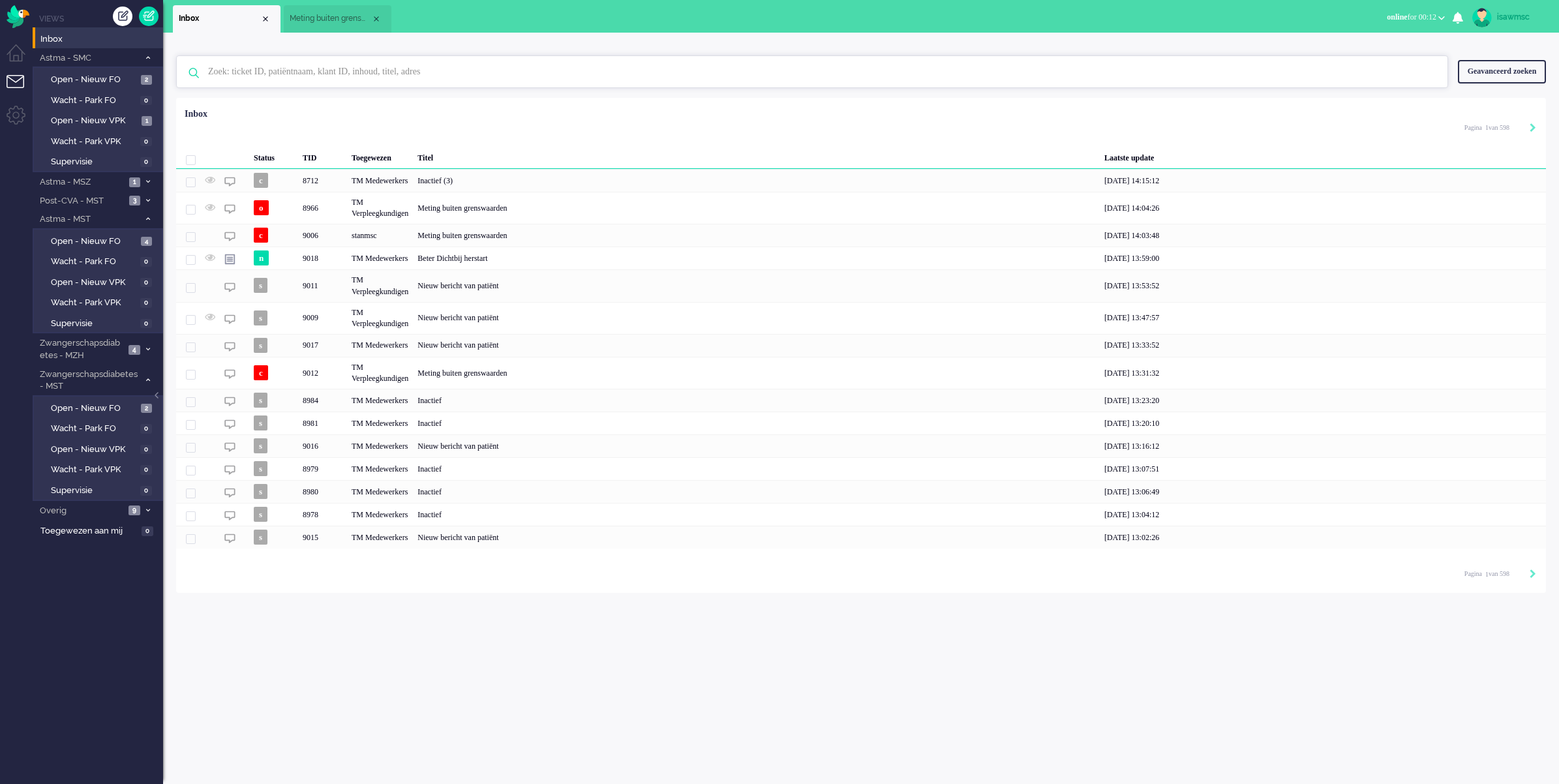
click at [429, 67] on input "text" at bounding box center [814, 72] width 1232 height 31
paste input "05273396"
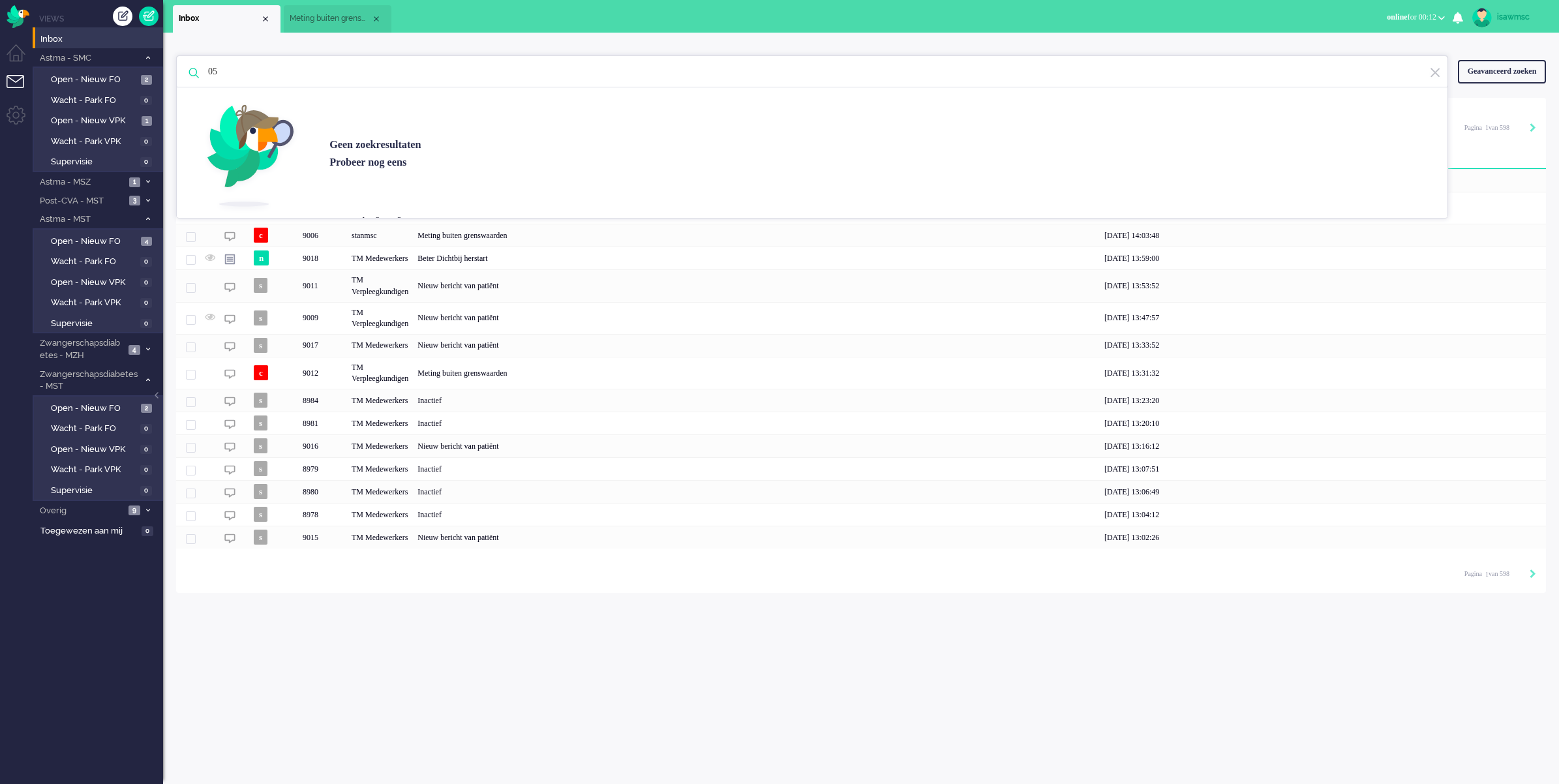
type input "0"
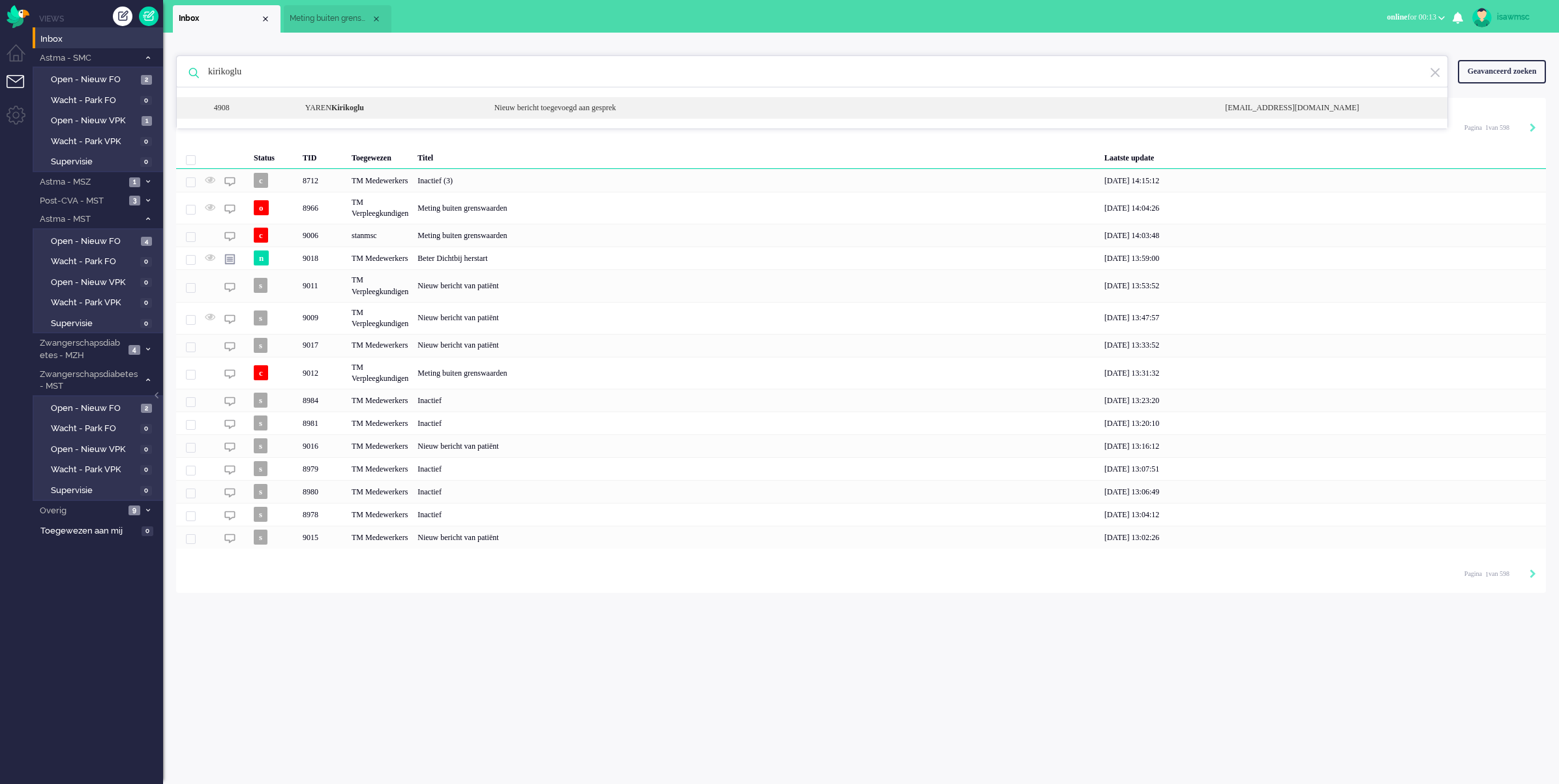
click at [411, 108] on div "[PERSON_NAME]" at bounding box center [390, 108] width 189 height 11
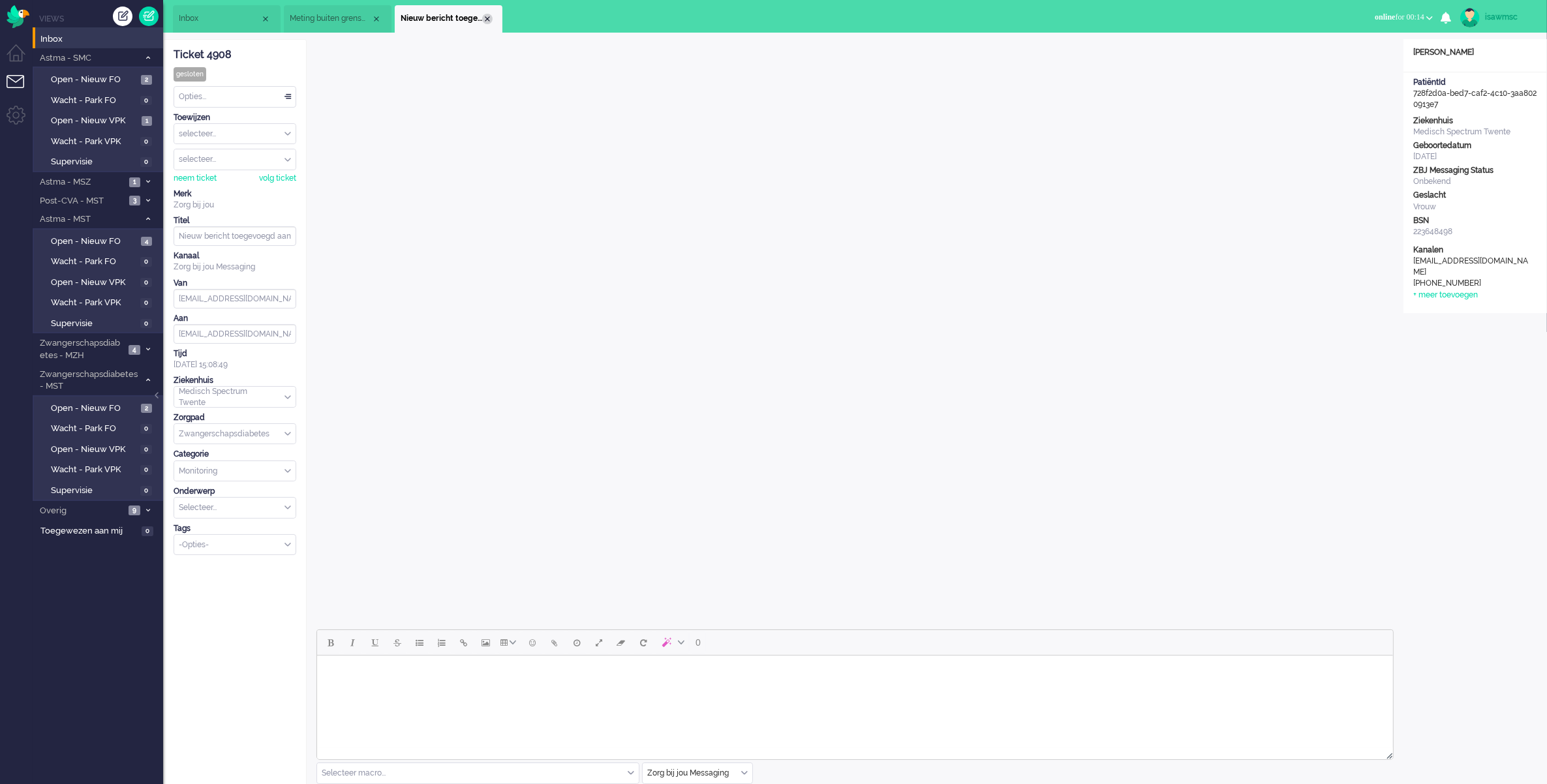
click at [489, 21] on div "Close tab" at bounding box center [487, 19] width 10 height 10
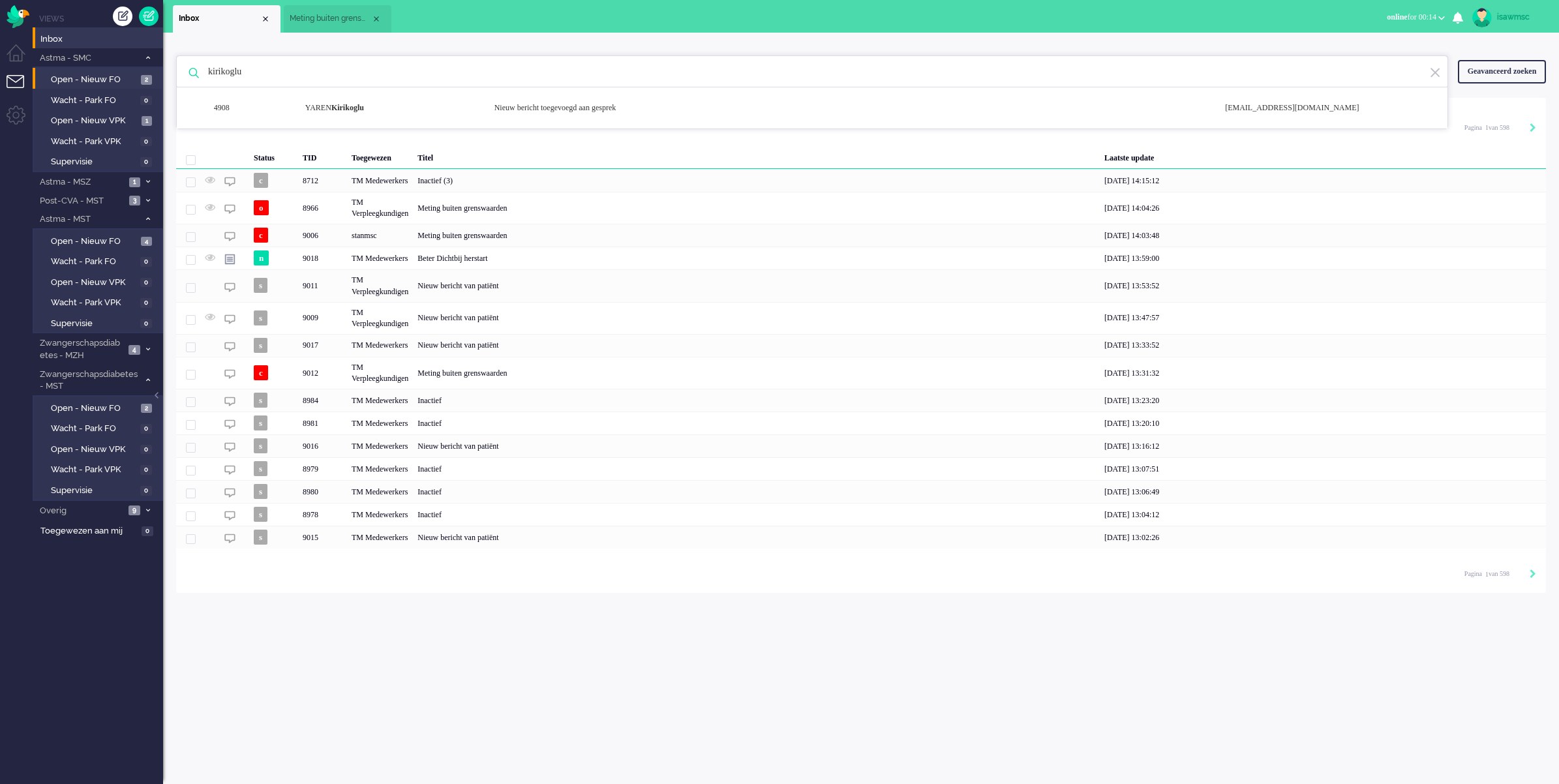
drag, startPoint x: 287, startPoint y: 66, endPoint x: 43, endPoint y: 70, distance: 244.0
click at [43, 70] on div "Thuis Dashboard [GEOGRAPHIC_DATA] Volgen [GEOGRAPHIC_DATA] release_2.1.2 Views …" at bounding box center [780, 392] width 1559 height 784
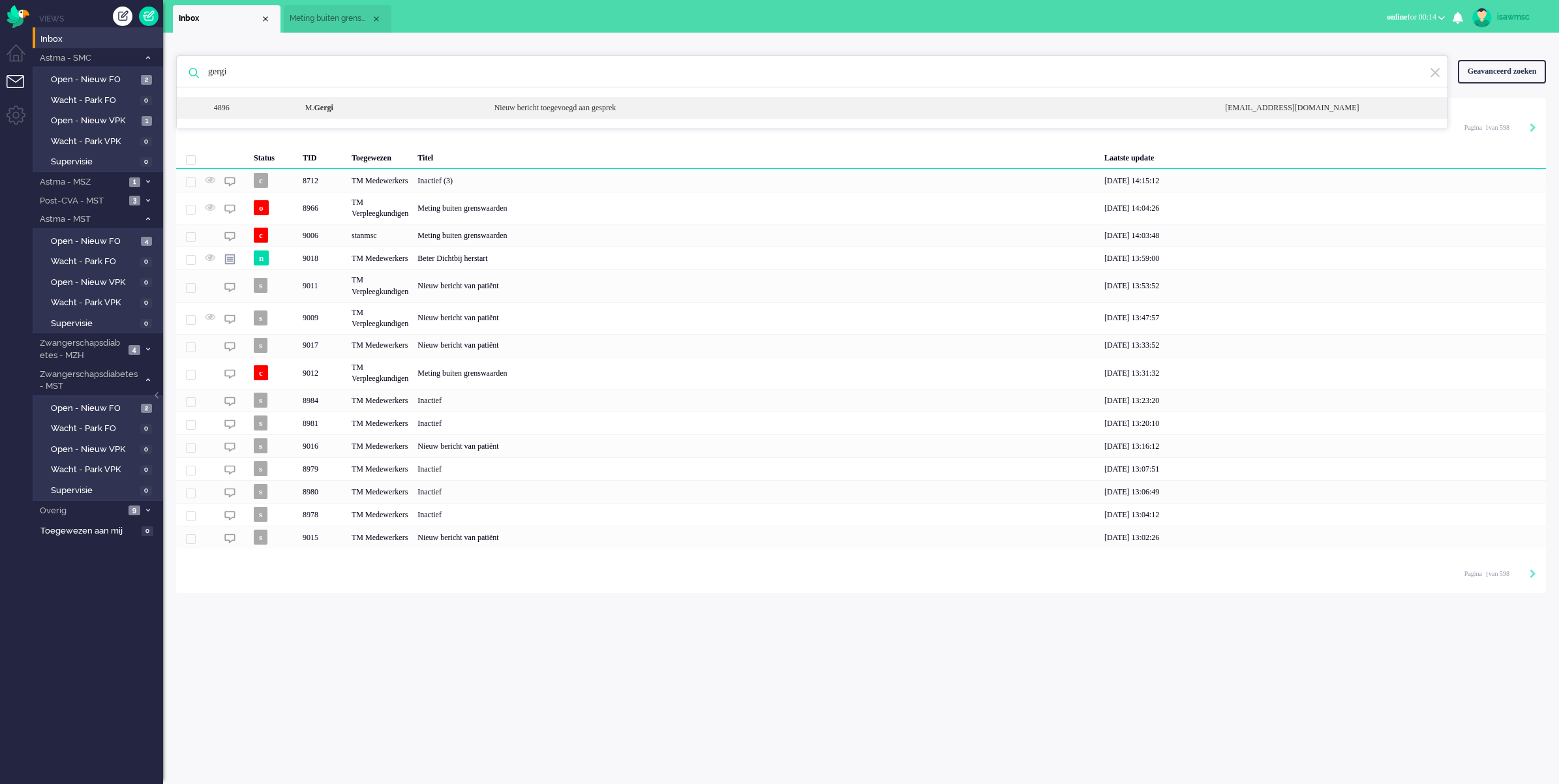
click at [579, 98] on div "4896 [PERSON_NAME] Nieuw bericht toegevoegd aan gesprek [EMAIL_ADDRESS][DOMAIN_…" at bounding box center [812, 108] width 1271 height 22
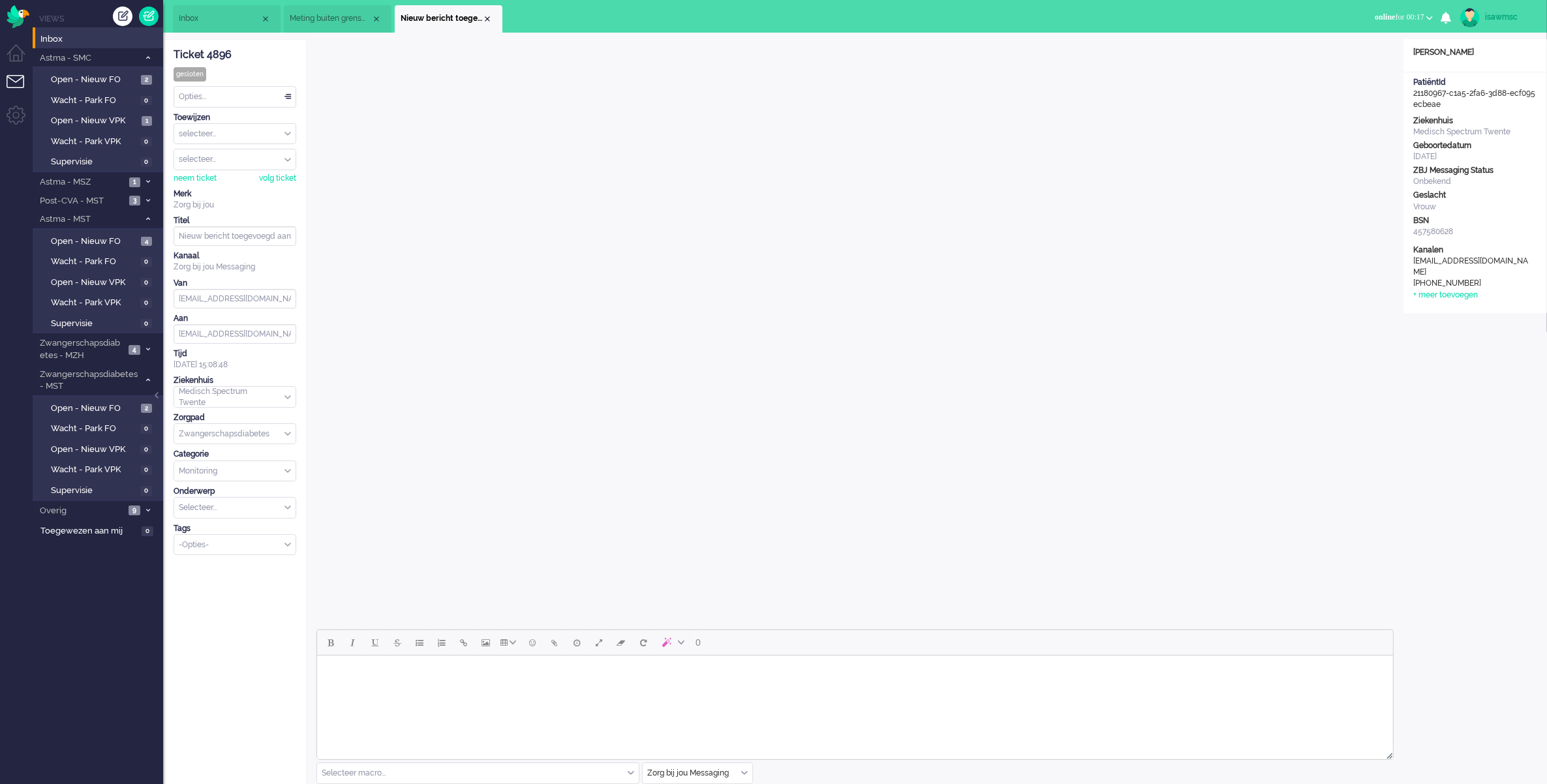
click at [483, 18] on div "Close tab" at bounding box center [487, 19] width 10 height 10
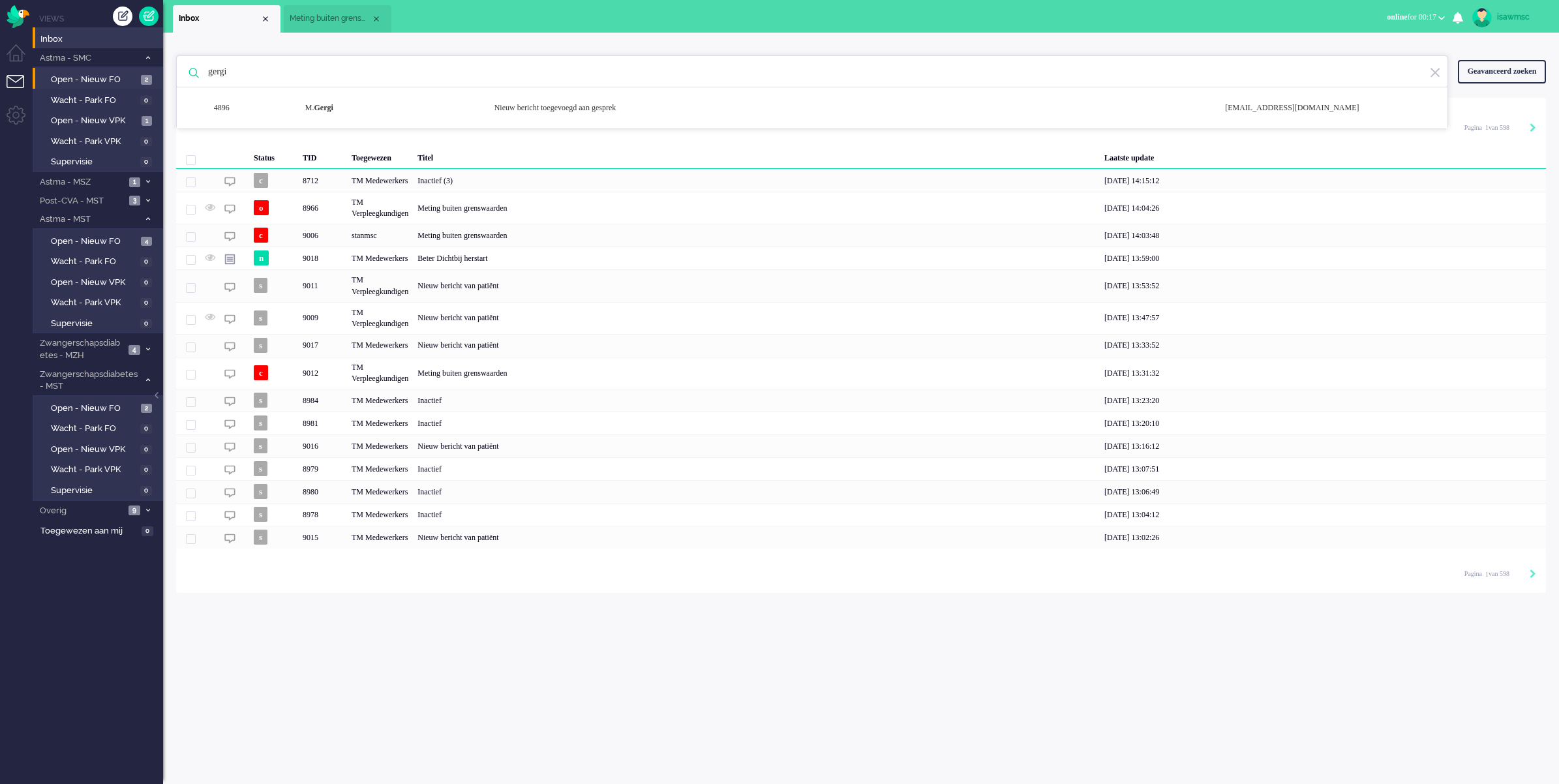
drag, startPoint x: 627, startPoint y: 65, endPoint x: 99, endPoint y: 86, distance: 528.4
click at [99, 86] on div "Thuis Dashboard [GEOGRAPHIC_DATA] Volgen [GEOGRAPHIC_DATA] release_2.1.2 Views …" at bounding box center [780, 392] width 1559 height 784
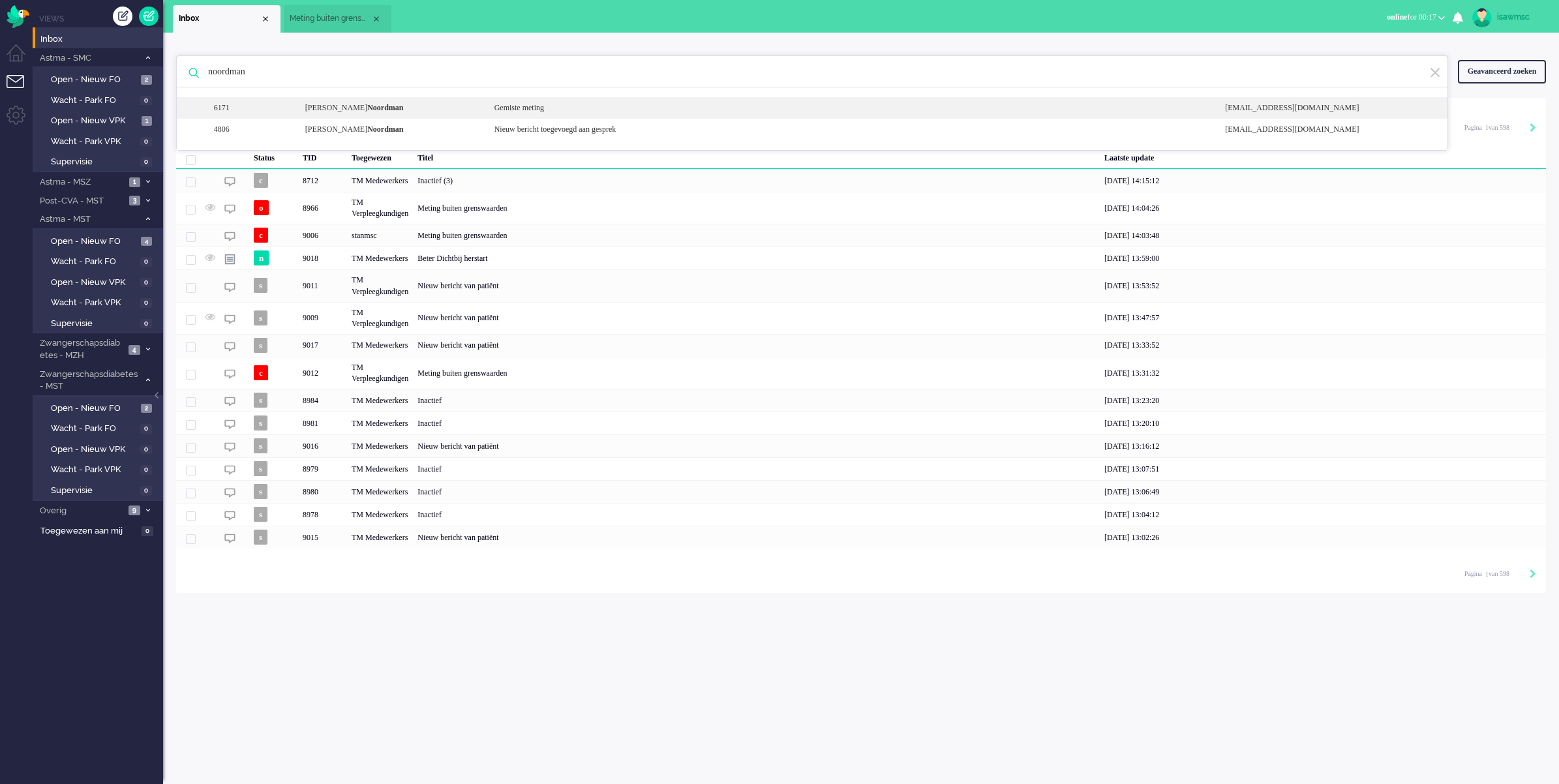
click at [522, 111] on div "Gemiste meting" at bounding box center [850, 108] width 731 height 11
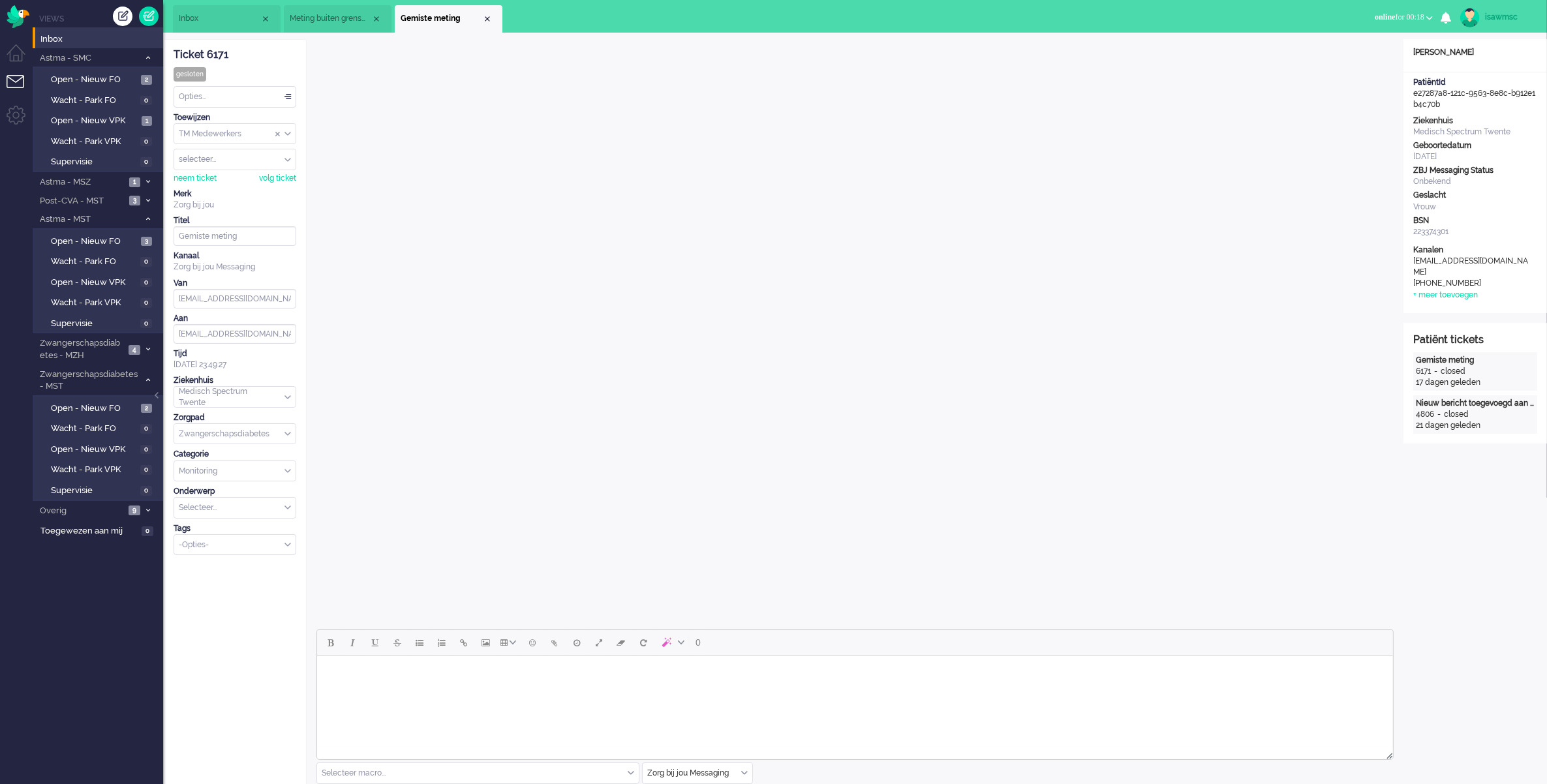
click at [483, 11] on li "Gemiste meting" at bounding box center [448, 19] width 108 height 27
click at [484, 18] on div "Close tab" at bounding box center [487, 19] width 10 height 10
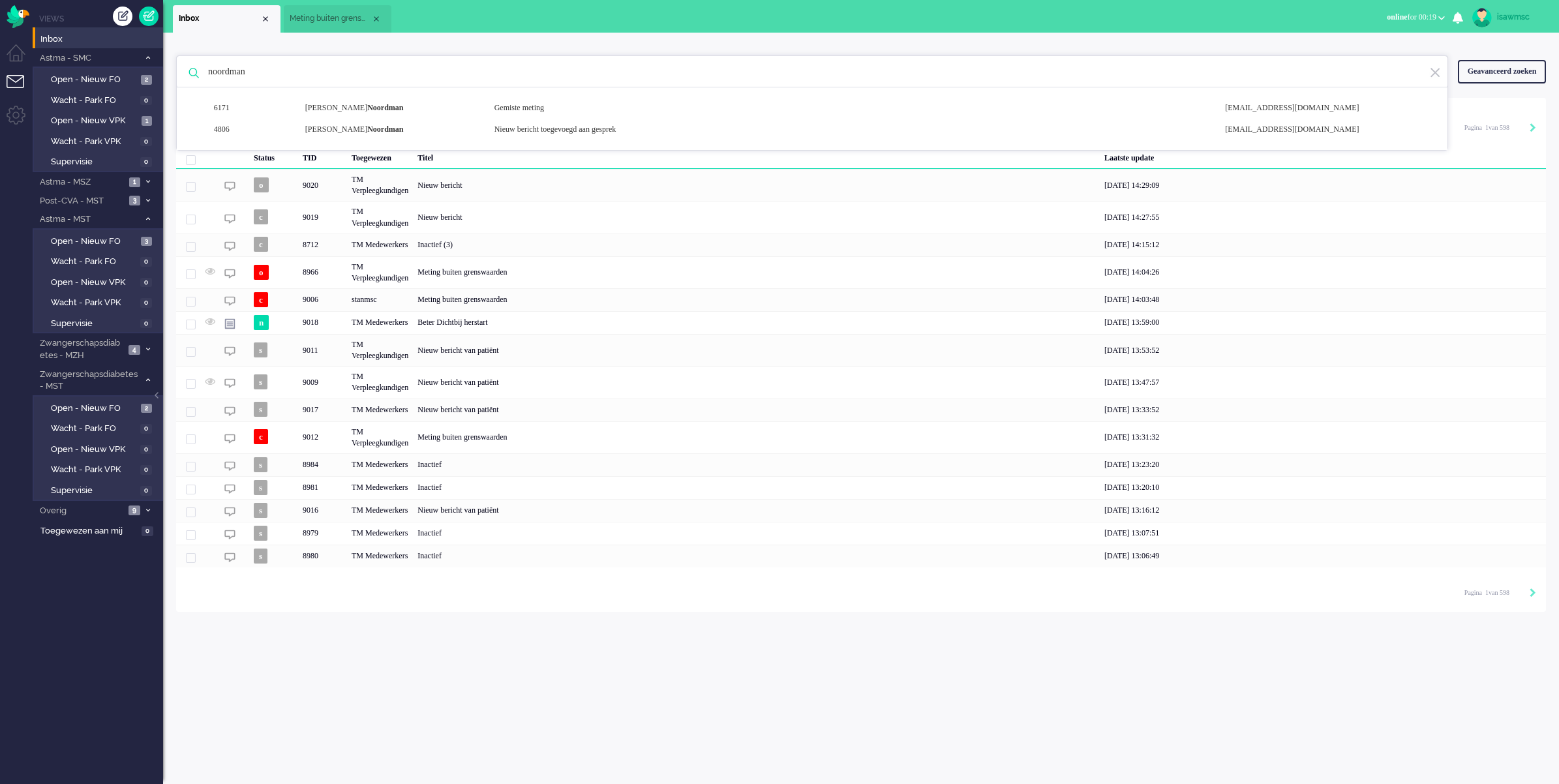
drag, startPoint x: 268, startPoint y: 67, endPoint x: -46, endPoint y: 40, distance: 315.2
click at [0, 40] on html "Thuis Dashboard [GEOGRAPHIC_DATA] Volgen [GEOGRAPHIC_DATA] release_2.1.2 Views …" at bounding box center [780, 392] width 1559 height 784
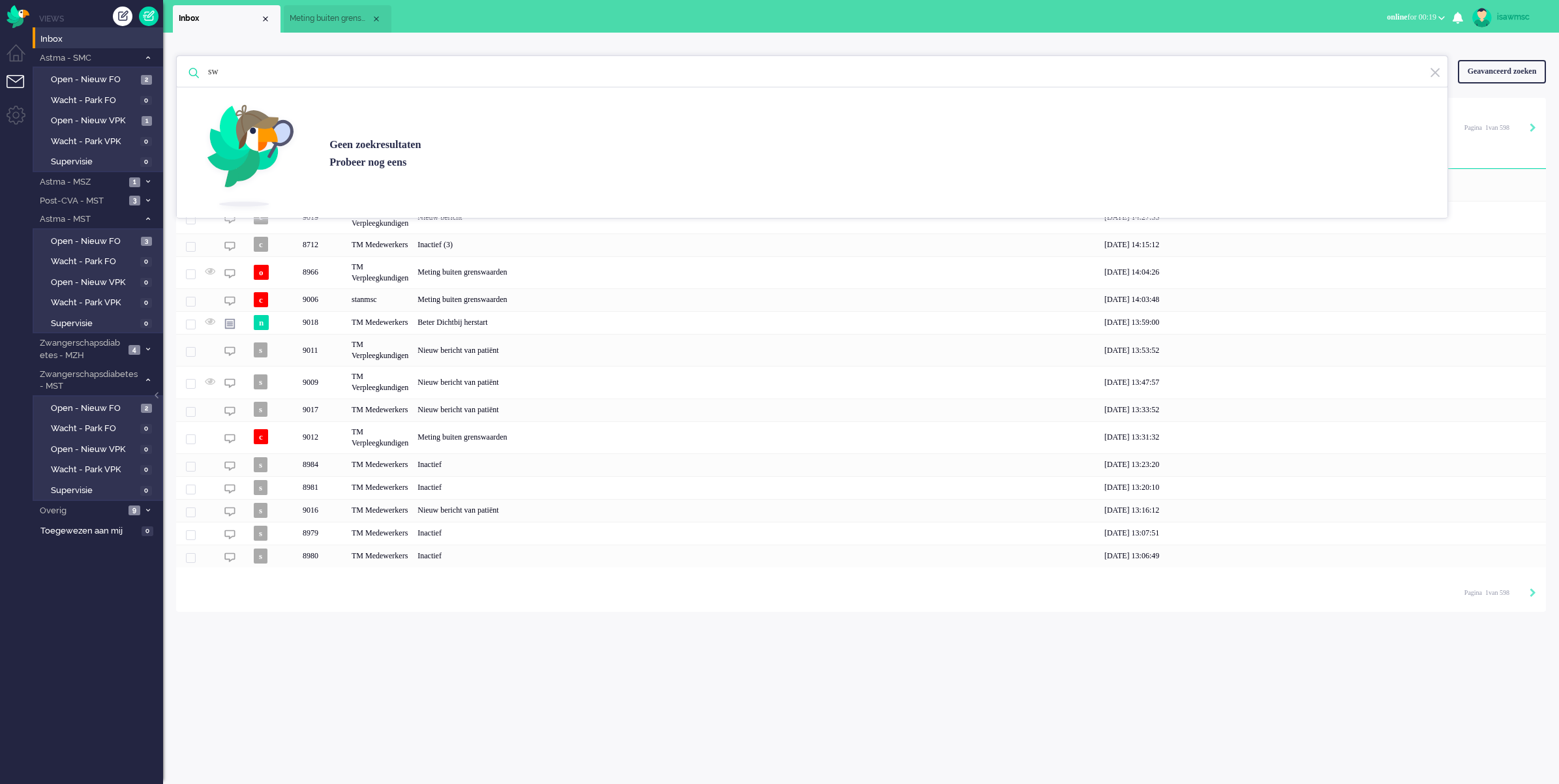
type input "s"
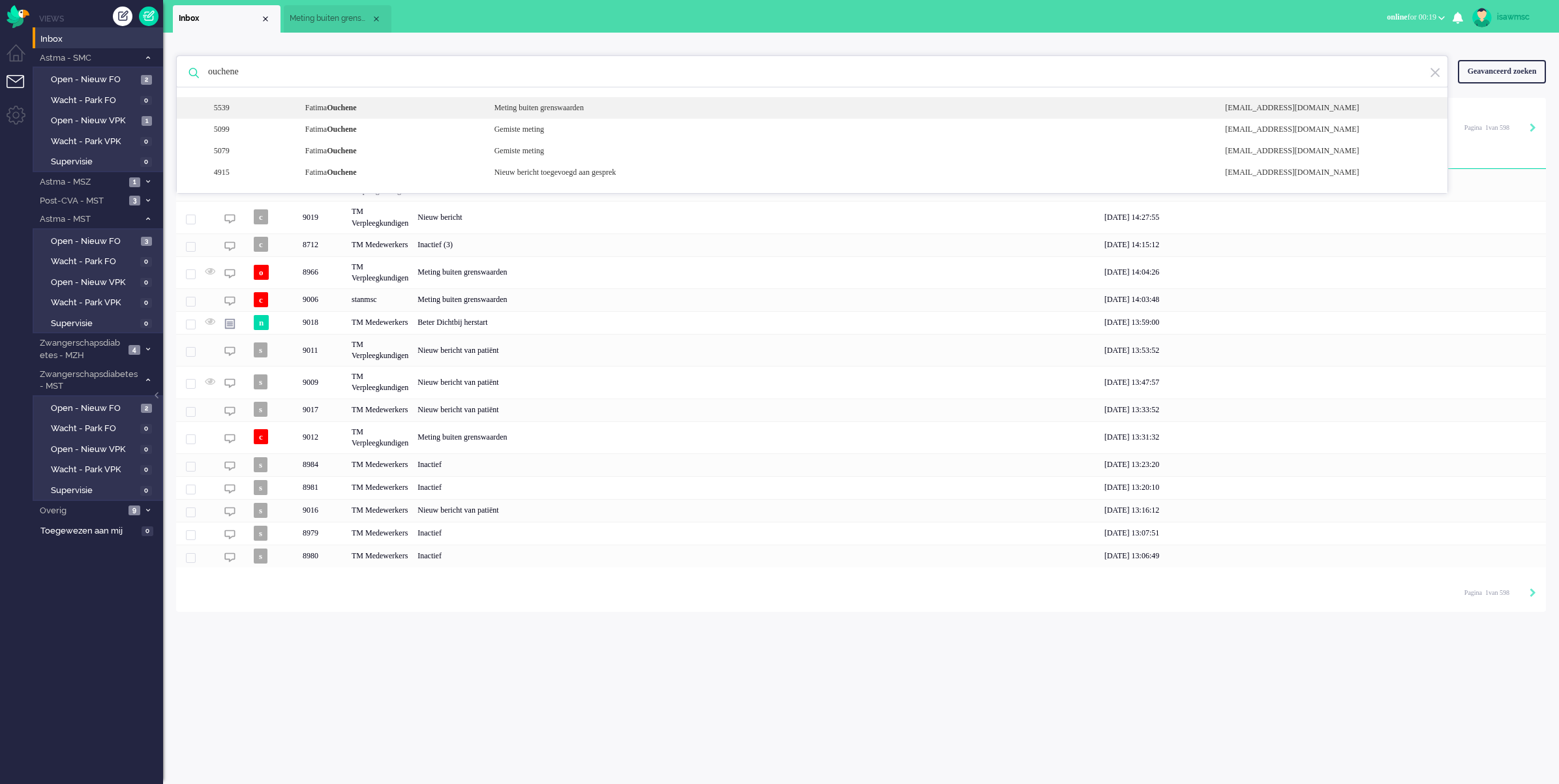
type input "ouchene"
click at [455, 113] on div "[PERSON_NAME]" at bounding box center [390, 108] width 189 height 11
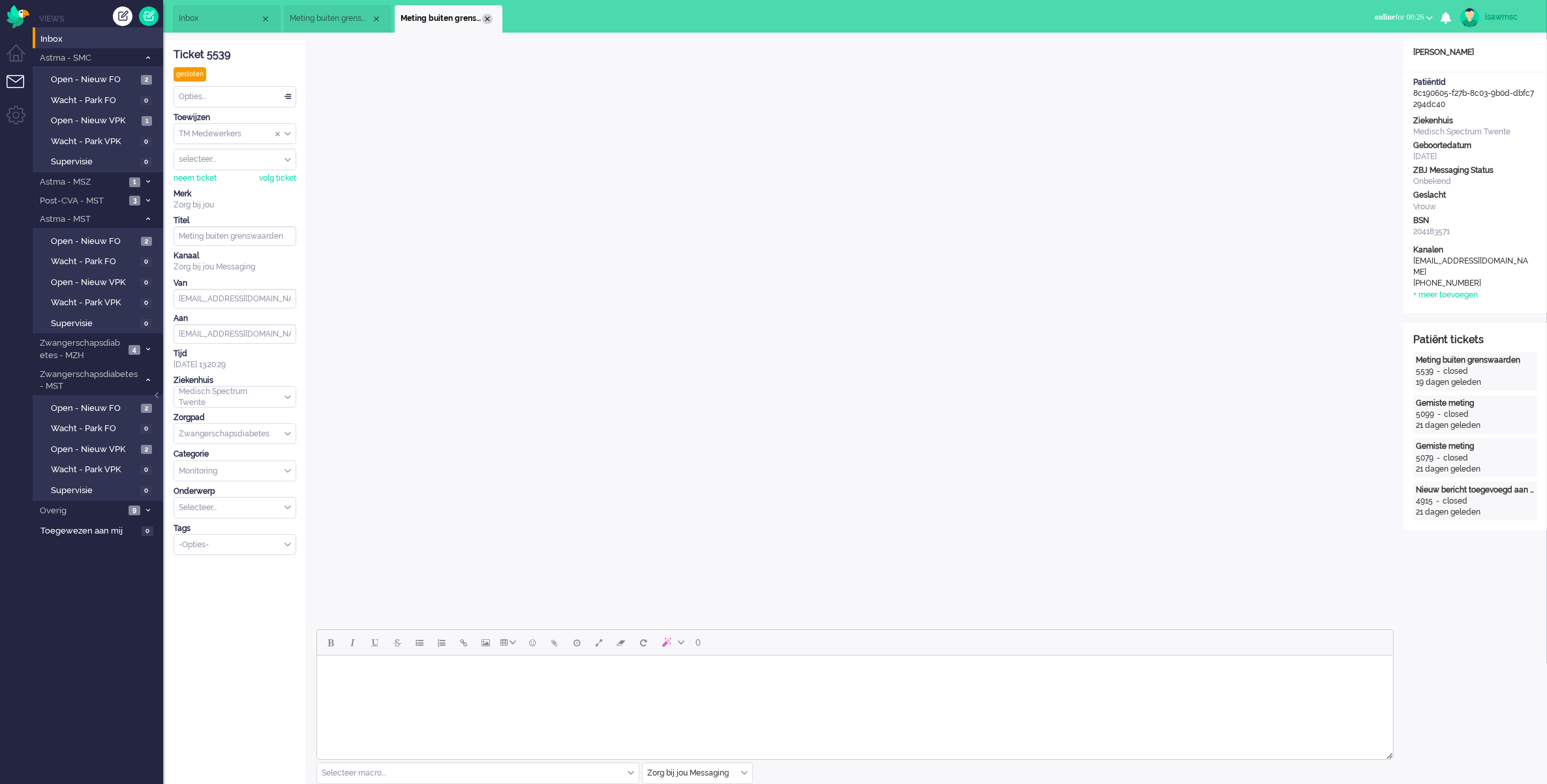
click at [483, 18] on div "Close tab" at bounding box center [487, 19] width 10 height 10
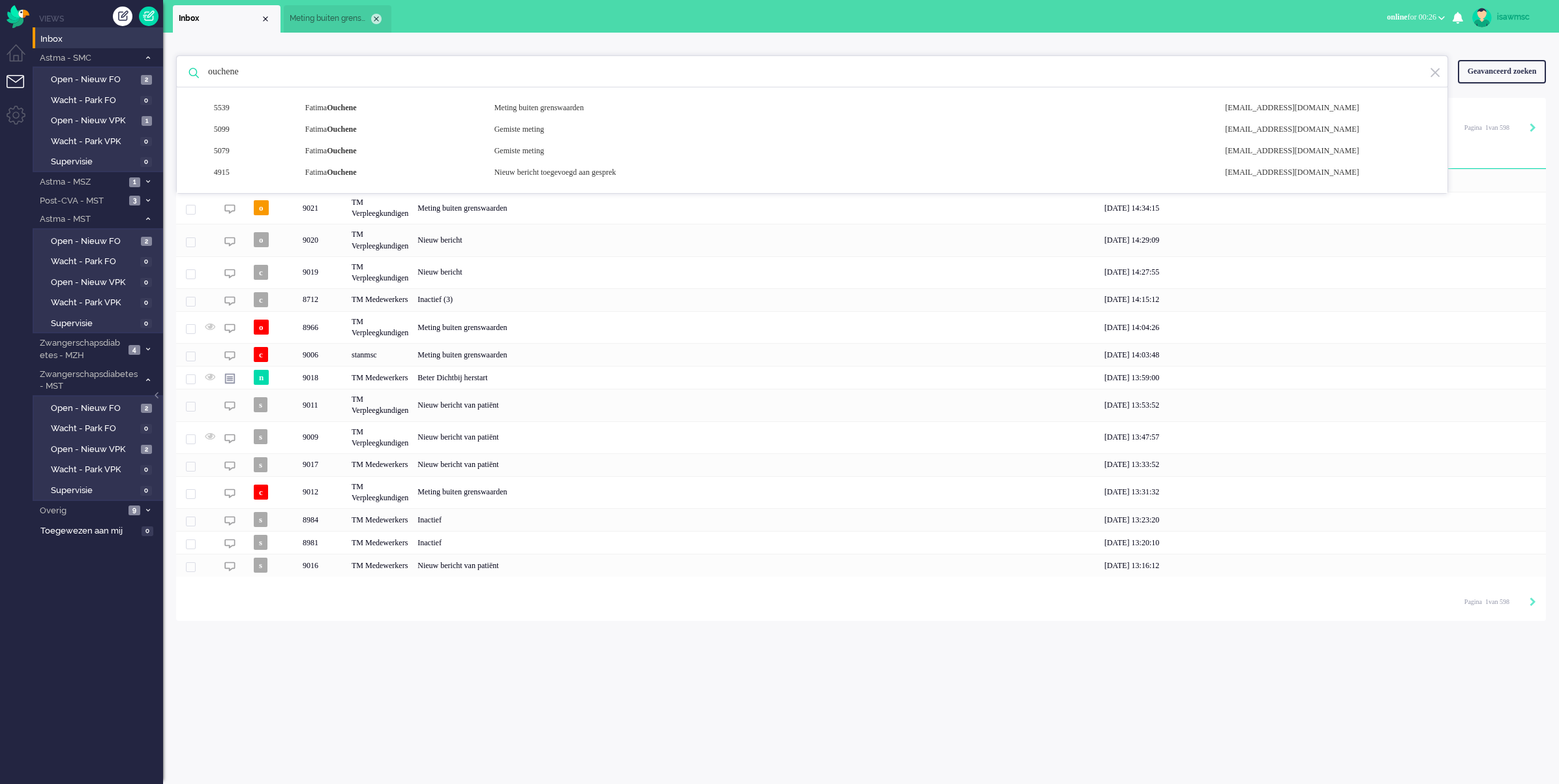
click at [380, 20] on div "Close tab" at bounding box center [376, 19] width 10 height 10
click at [412, 18] on ul "Inbox" at bounding box center [734, 16] width 1122 height 33
drag, startPoint x: 126, startPoint y: 561, endPoint x: 132, endPoint y: 533, distance: 28.6
click at [126, 559] on ul "Views Inbox Astma - SMC 3 Open - Nieuw FO 2 Wacht - Park FO 0 Open - Nieuw VPK …" at bounding box center [98, 392] width 130 height 784
click at [140, 449] on link "Open - Nieuw VPK 2" at bounding box center [100, 449] width 124 height 14
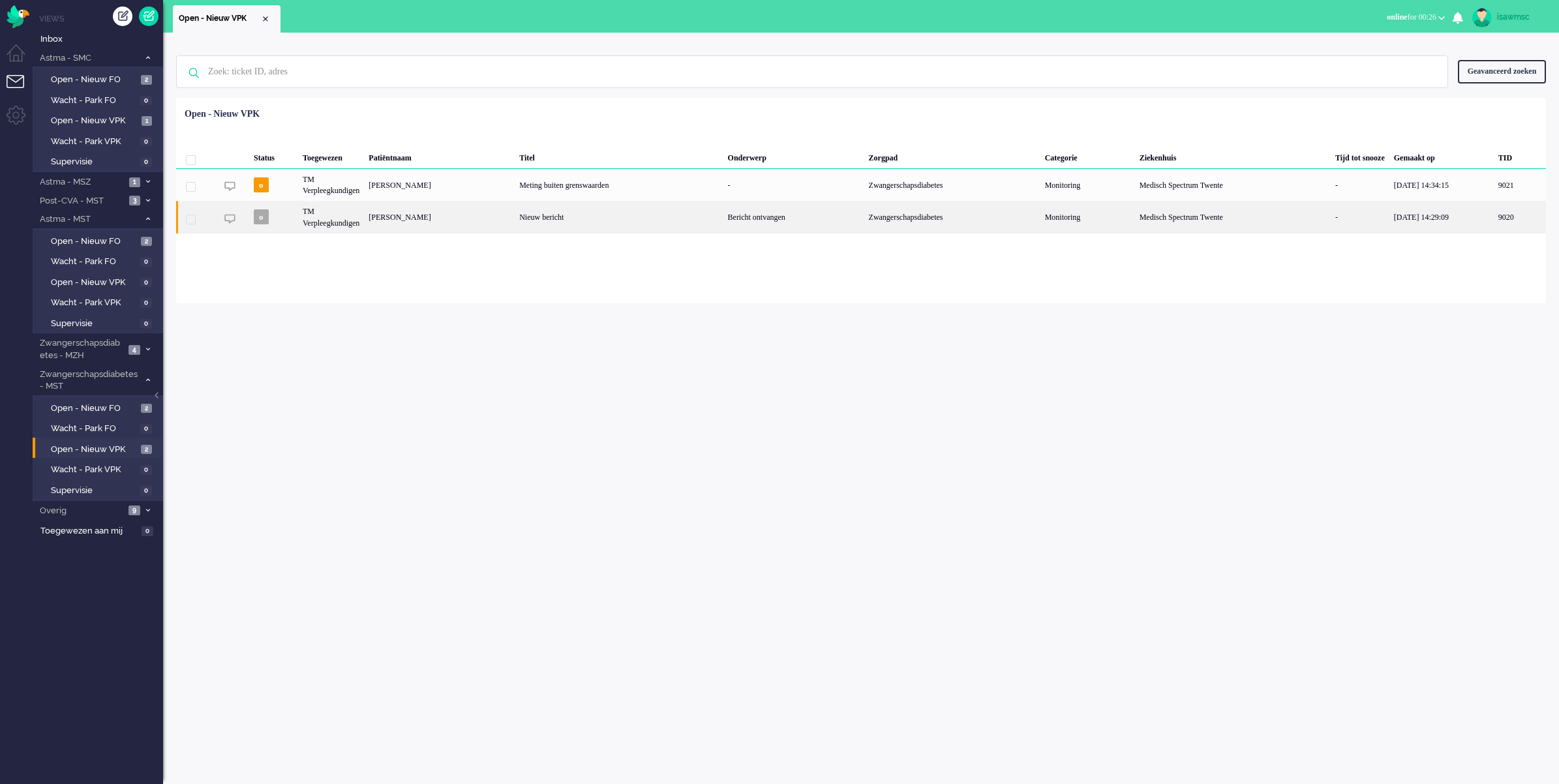
click at [556, 222] on div "Nieuw bericht" at bounding box center [618, 217] width 208 height 32
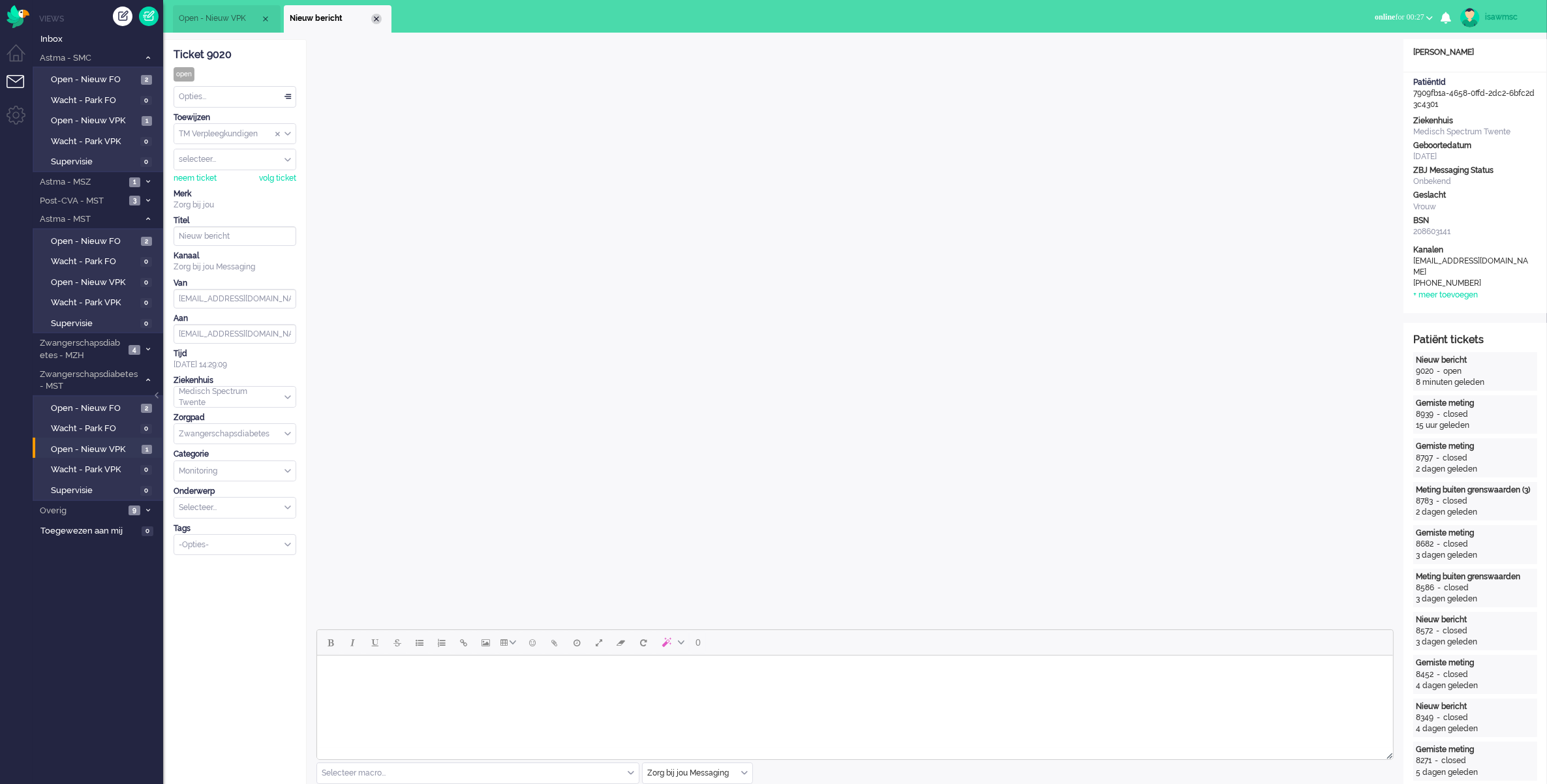
click at [378, 15] on div "Close tab" at bounding box center [376, 19] width 10 height 10
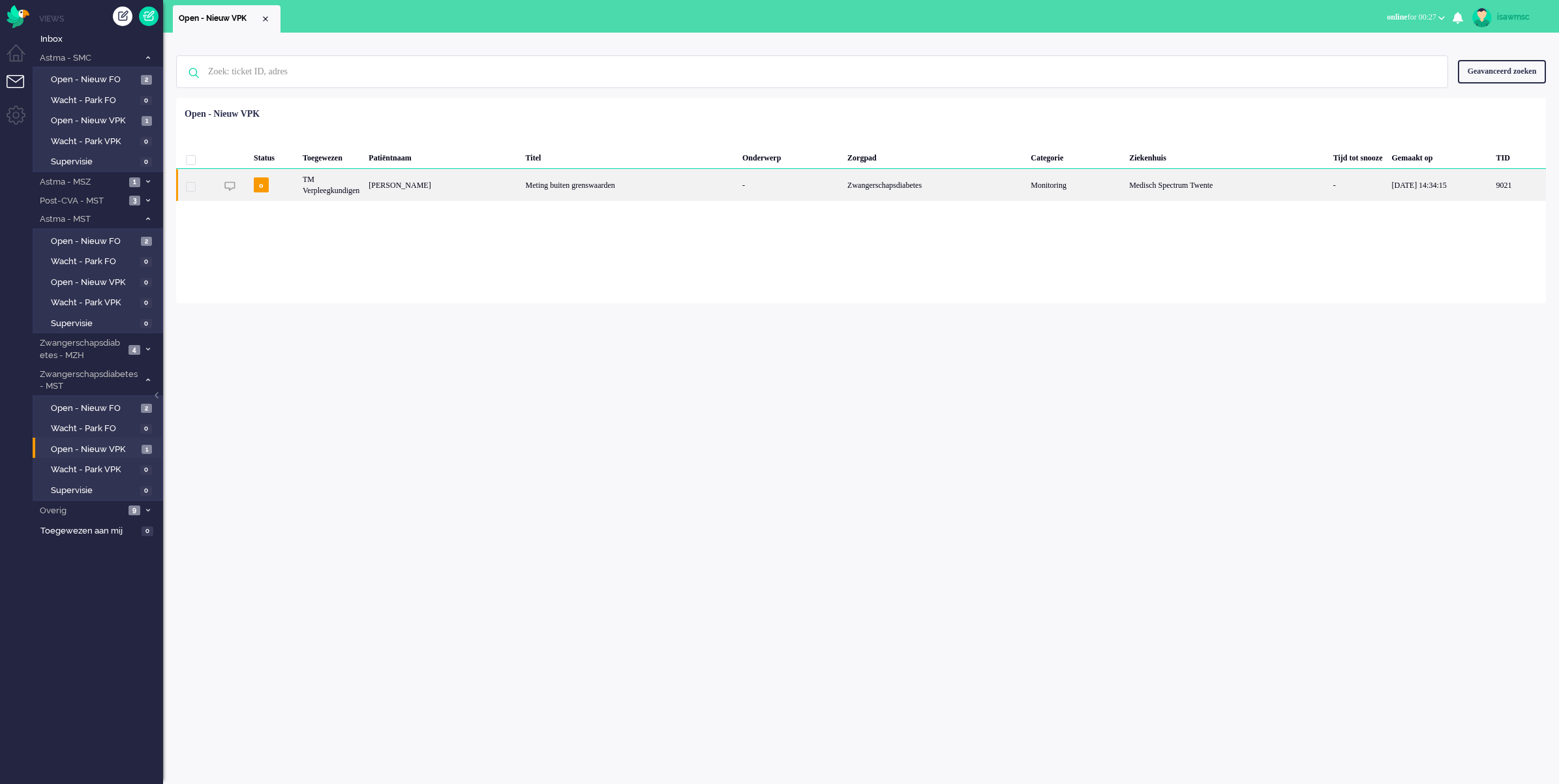
click at [526, 196] on div "Meting buiten grenswaarden" at bounding box center [629, 185] width 217 height 32
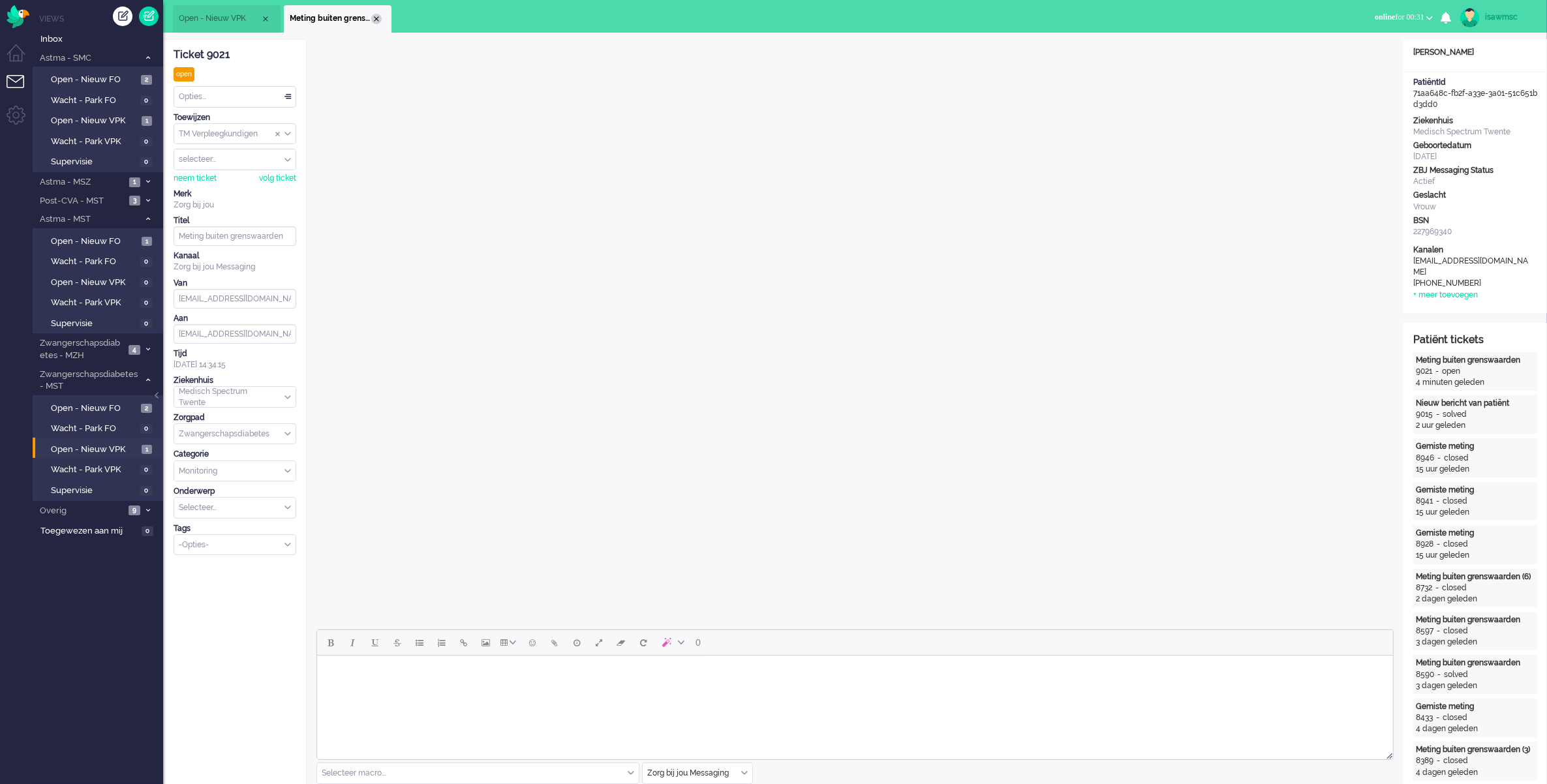
click at [380, 18] on div "Close tab" at bounding box center [376, 19] width 10 height 10
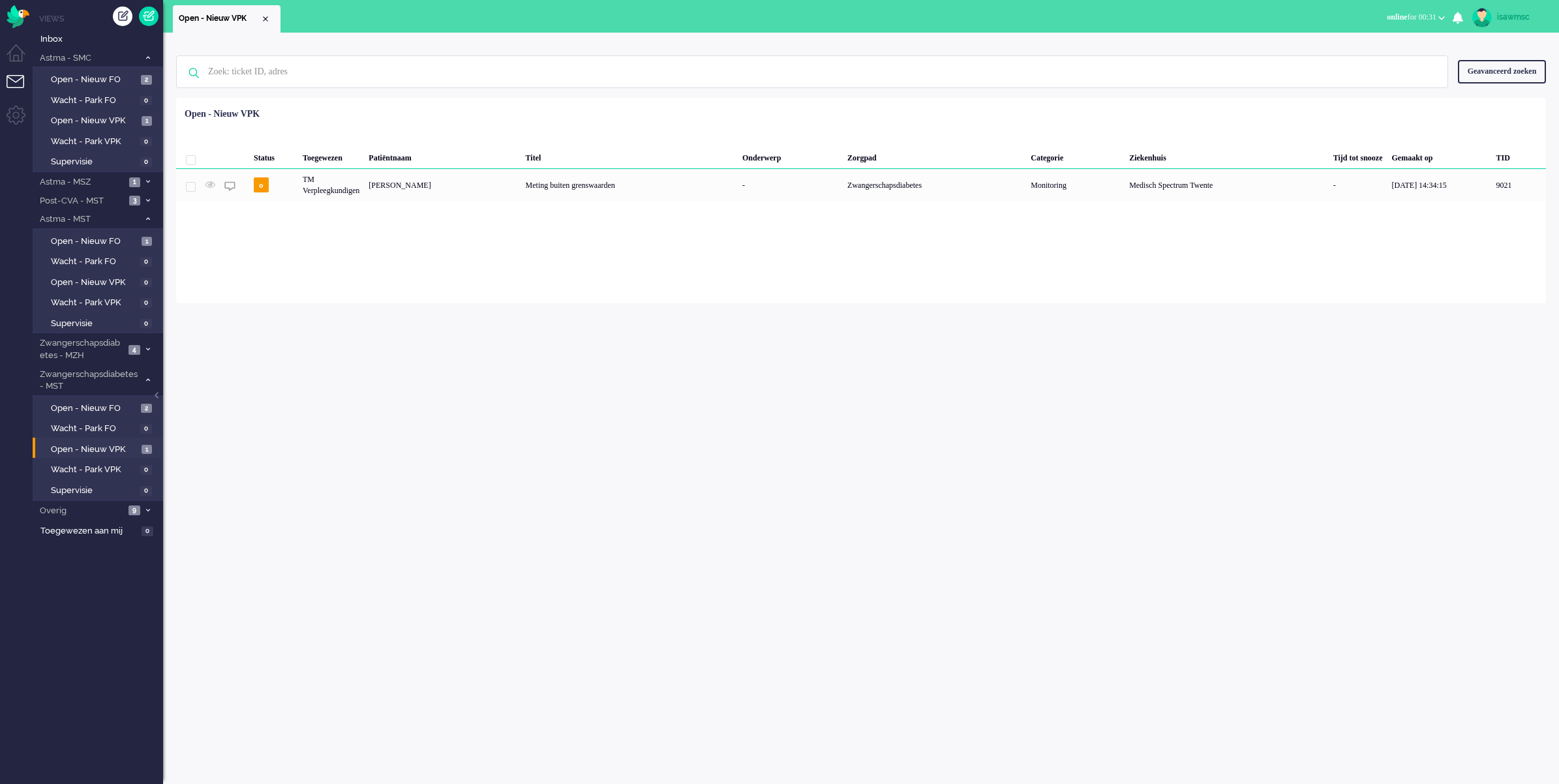
click at [514, 121] on div "Geselecteerd 0 Set Status: open pending holding solved Verwijder Selecteer... U…" at bounding box center [861, 130] width 1370 height 25
click at [119, 444] on span "Open - Nieuw VPK" at bounding box center [95, 449] width 87 height 12
click at [551, 447] on div "Geen zoekresultaten [PERSON_NAME] nog eens Geavanceerd zoeken Geavanceerd zoeke…" at bounding box center [861, 408] width 1396 height 751
click at [530, 121] on div "Geselecteerd 0 Set Status: open pending holding solved Verwijder Selecteer... U…" at bounding box center [861, 130] width 1370 height 25
click at [129, 442] on link "Open - Nieuw VPK 1" at bounding box center [100, 449] width 124 height 14
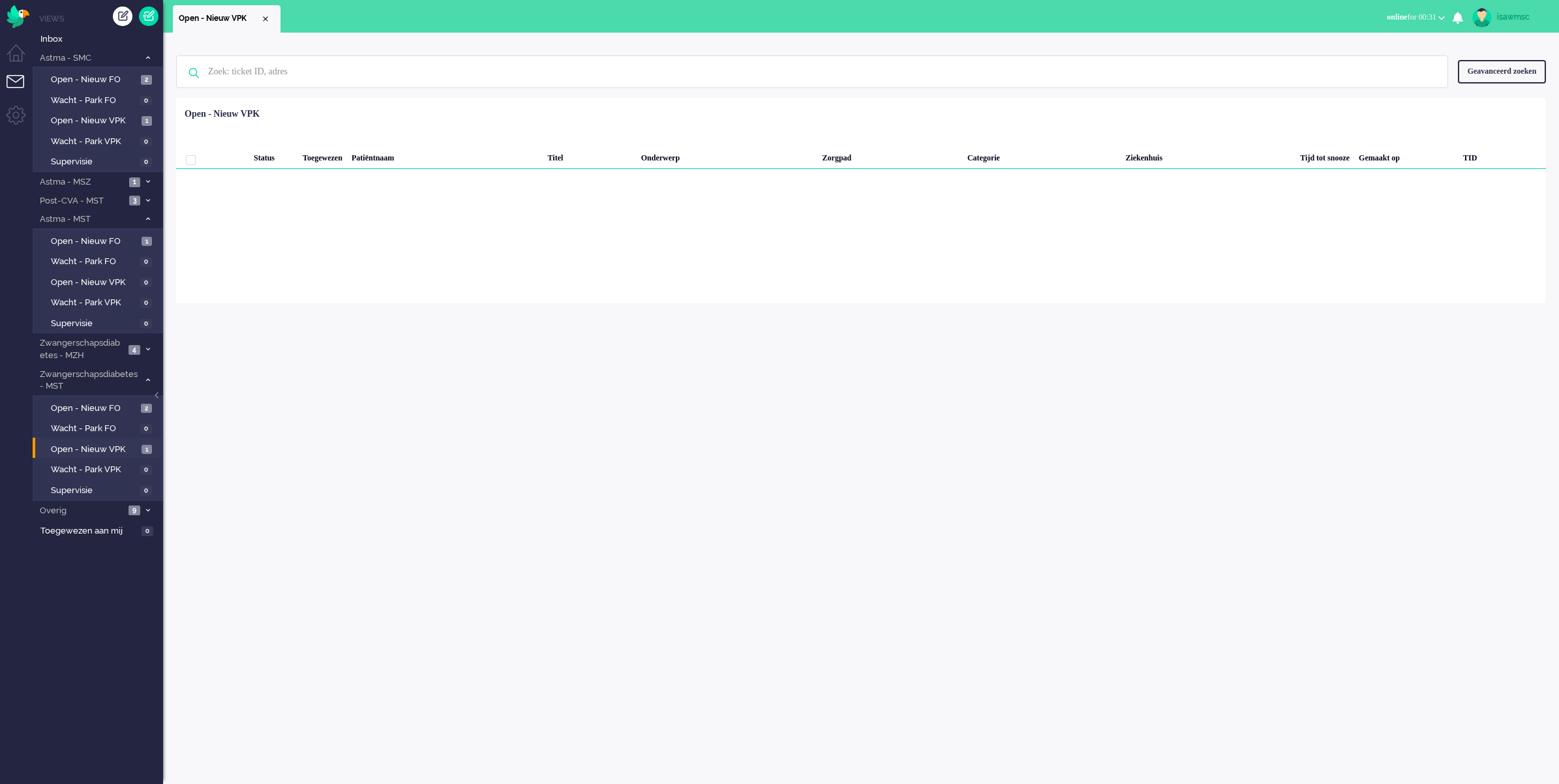
click at [344, 354] on div "Geen zoekresultaten [PERSON_NAME] nog eens Geavanceerd zoeken Geavanceerd zoeke…" at bounding box center [861, 408] width 1396 height 751
click at [376, 137] on div "Geselecteerd 0 Set Status: open pending holding solved Verwijder Selecteer... U…" at bounding box center [861, 130] width 1370 height 25
click at [455, 499] on div "Geen zoekresultaten [PERSON_NAME] nog eens Geavanceerd zoeken Geavanceerd zoeke…" at bounding box center [861, 408] width 1396 height 751
drag, startPoint x: 102, startPoint y: 117, endPoint x: 124, endPoint y: 115, distance: 22.1
click at [102, 117] on span "Open - Nieuw VPK" at bounding box center [95, 121] width 87 height 12
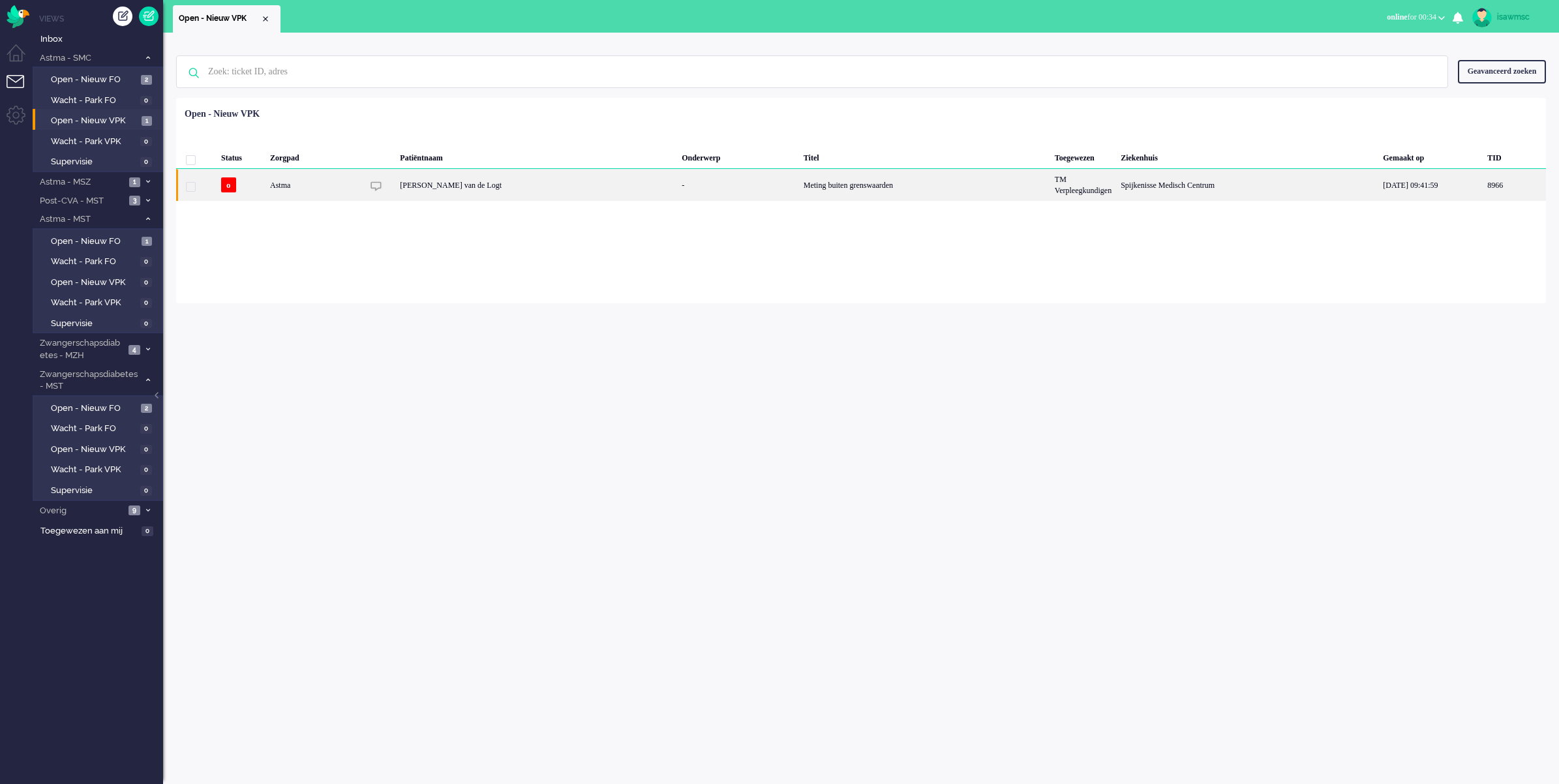
click at [704, 187] on div "-" at bounding box center [738, 185] width 122 height 32
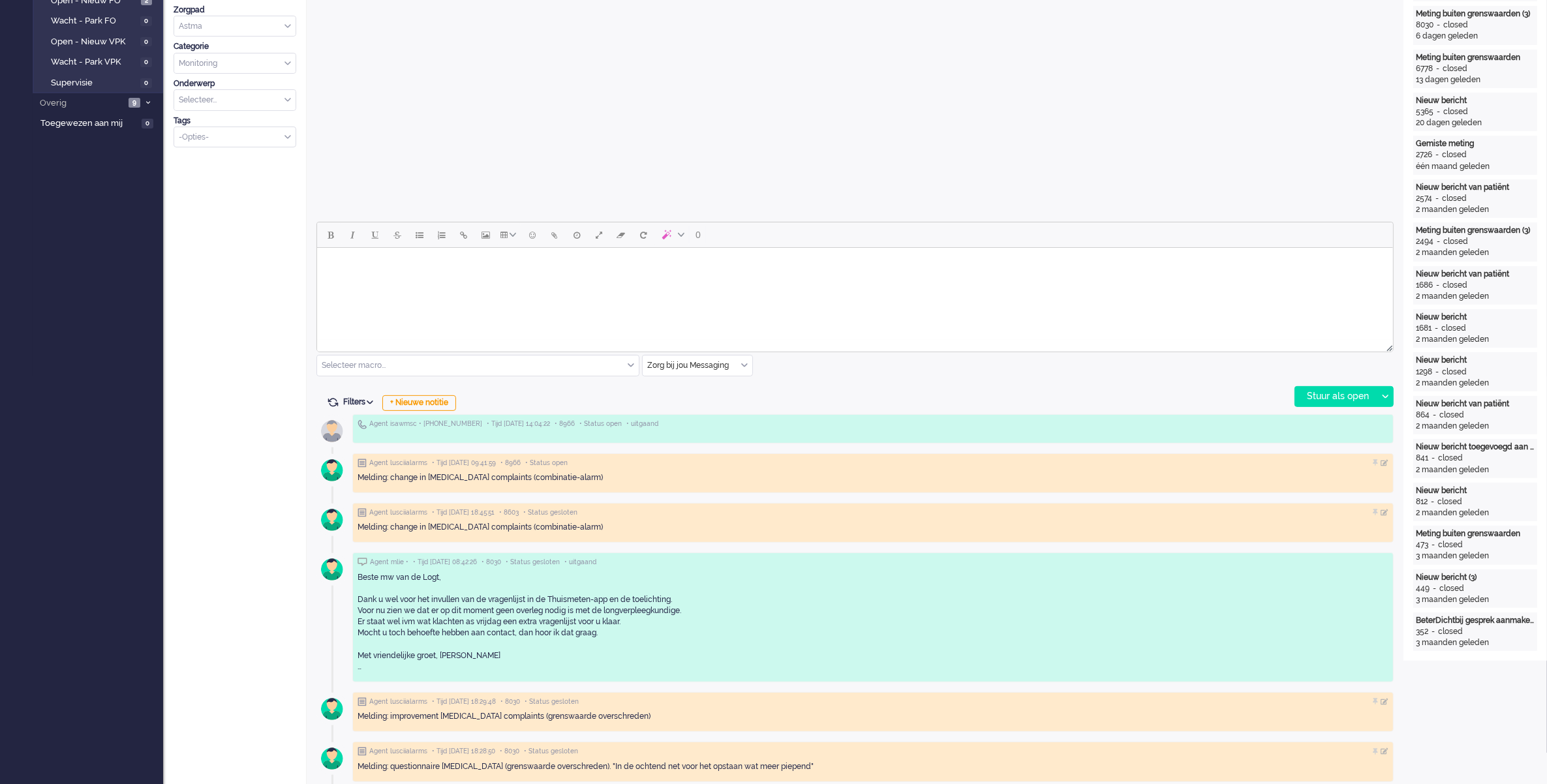
scroll to position [82, 0]
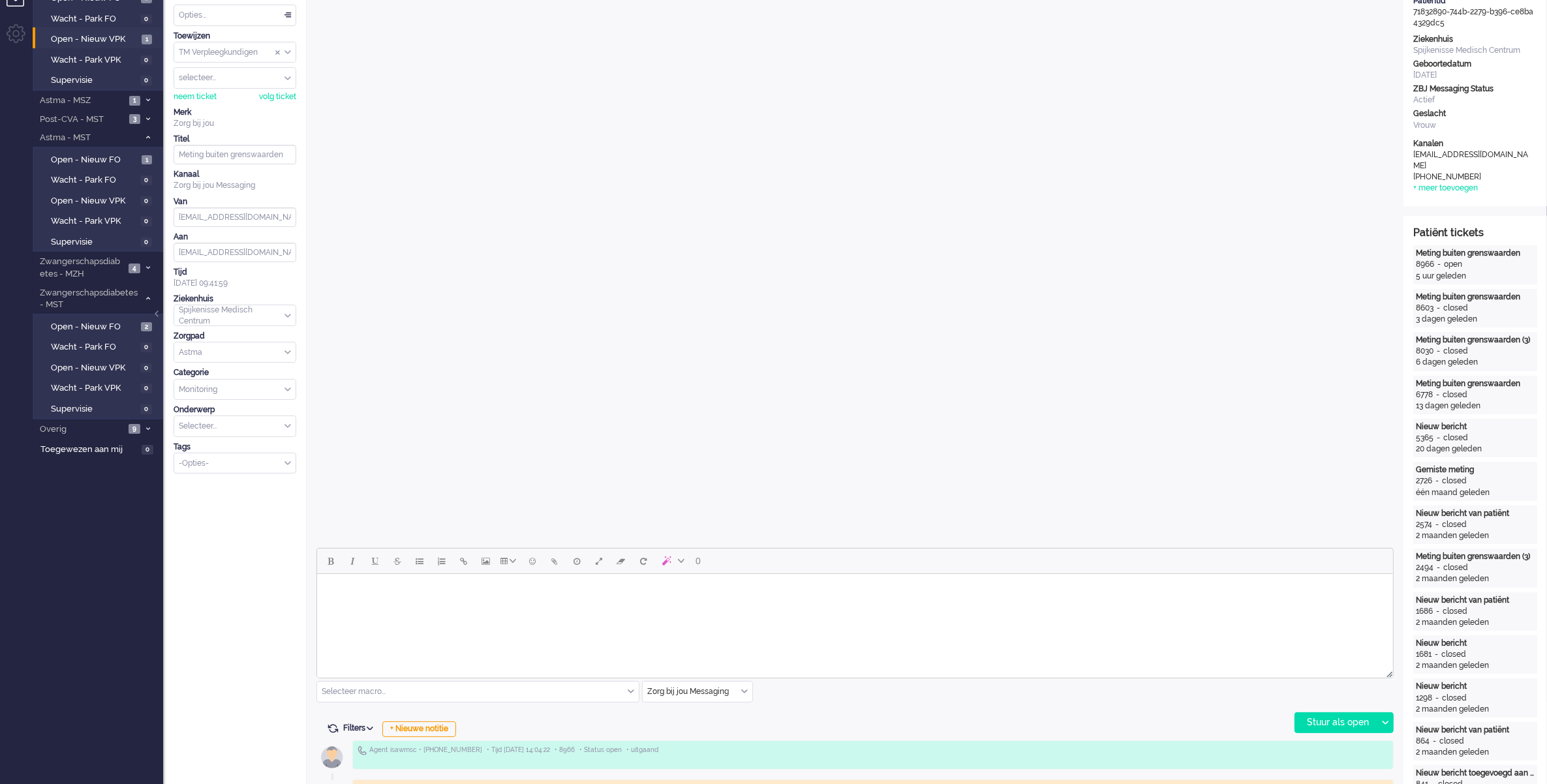
click at [749, 693] on input "text" at bounding box center [697, 691] width 110 height 20
click at [712, 728] on span "uitgaand telefoon" at bounding box center [681, 730] width 65 height 11
click at [1316, 719] on div "Stuur als open" at bounding box center [1336, 723] width 82 height 20
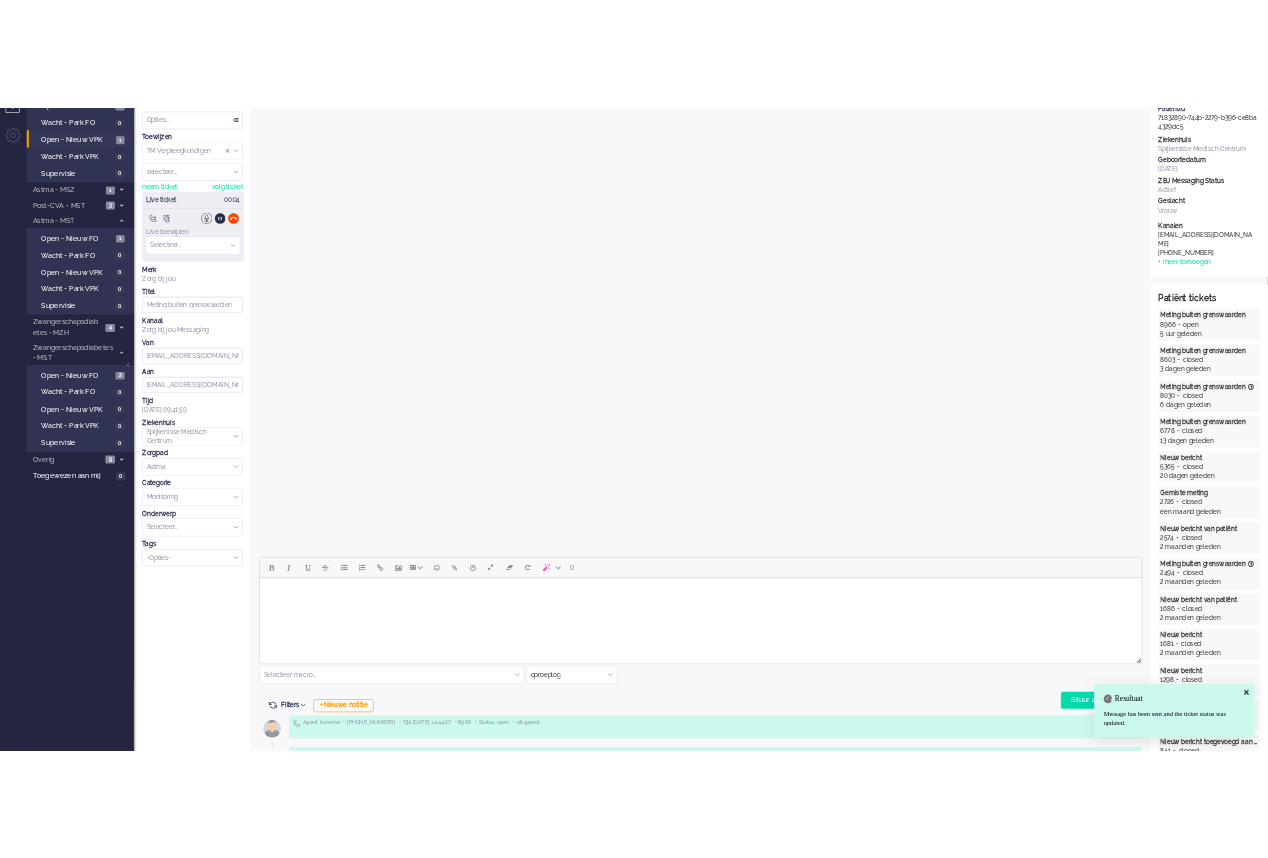
scroll to position [0, 0]
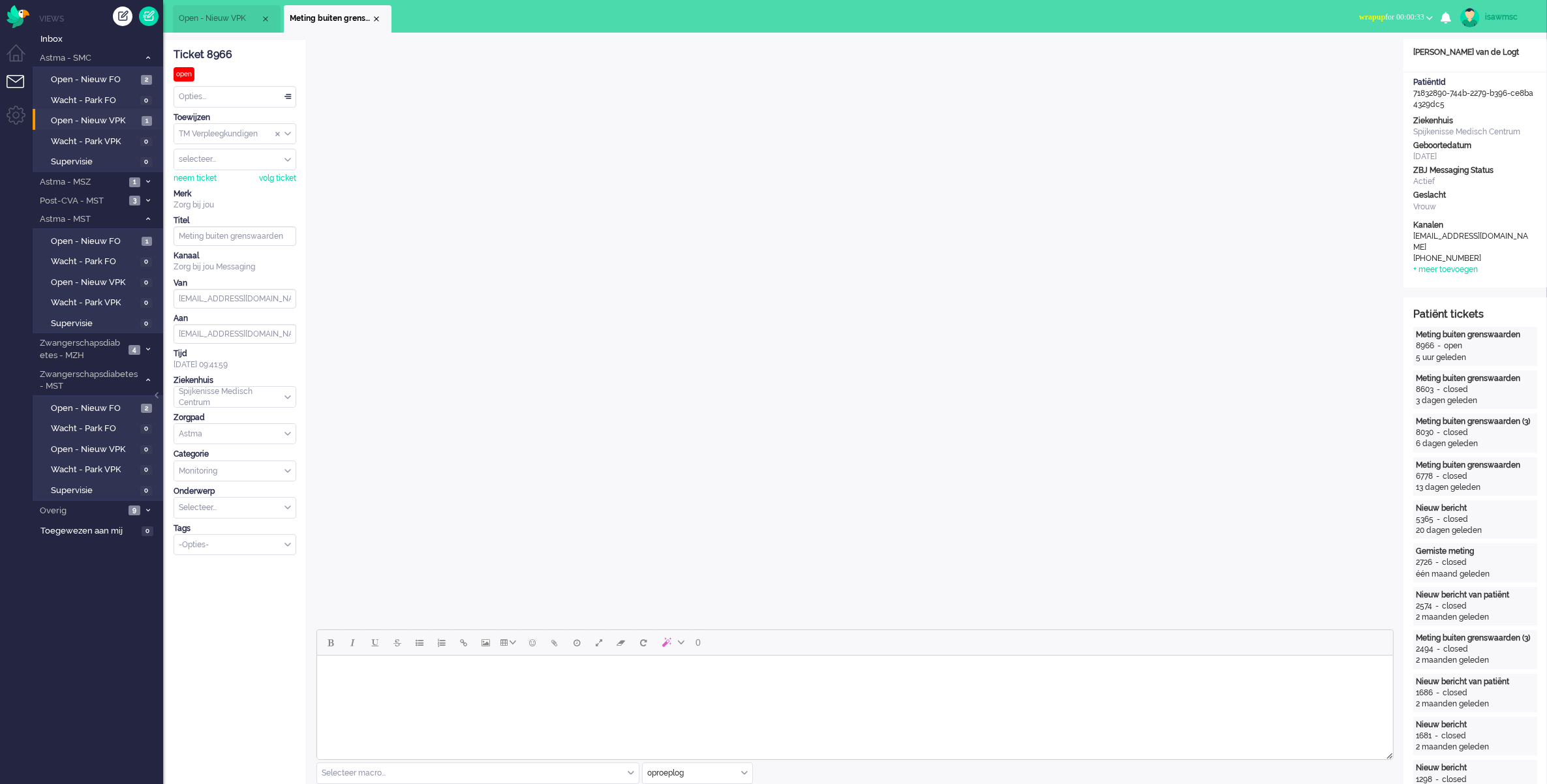
click at [1381, 18] on span "wrapup for 00:00:33" at bounding box center [1392, 17] width 65 height 9
click at [1349, 53] on label "Online" at bounding box center [1379, 58] width 103 height 11
click at [379, 18] on div "Close tab" at bounding box center [376, 19] width 10 height 10
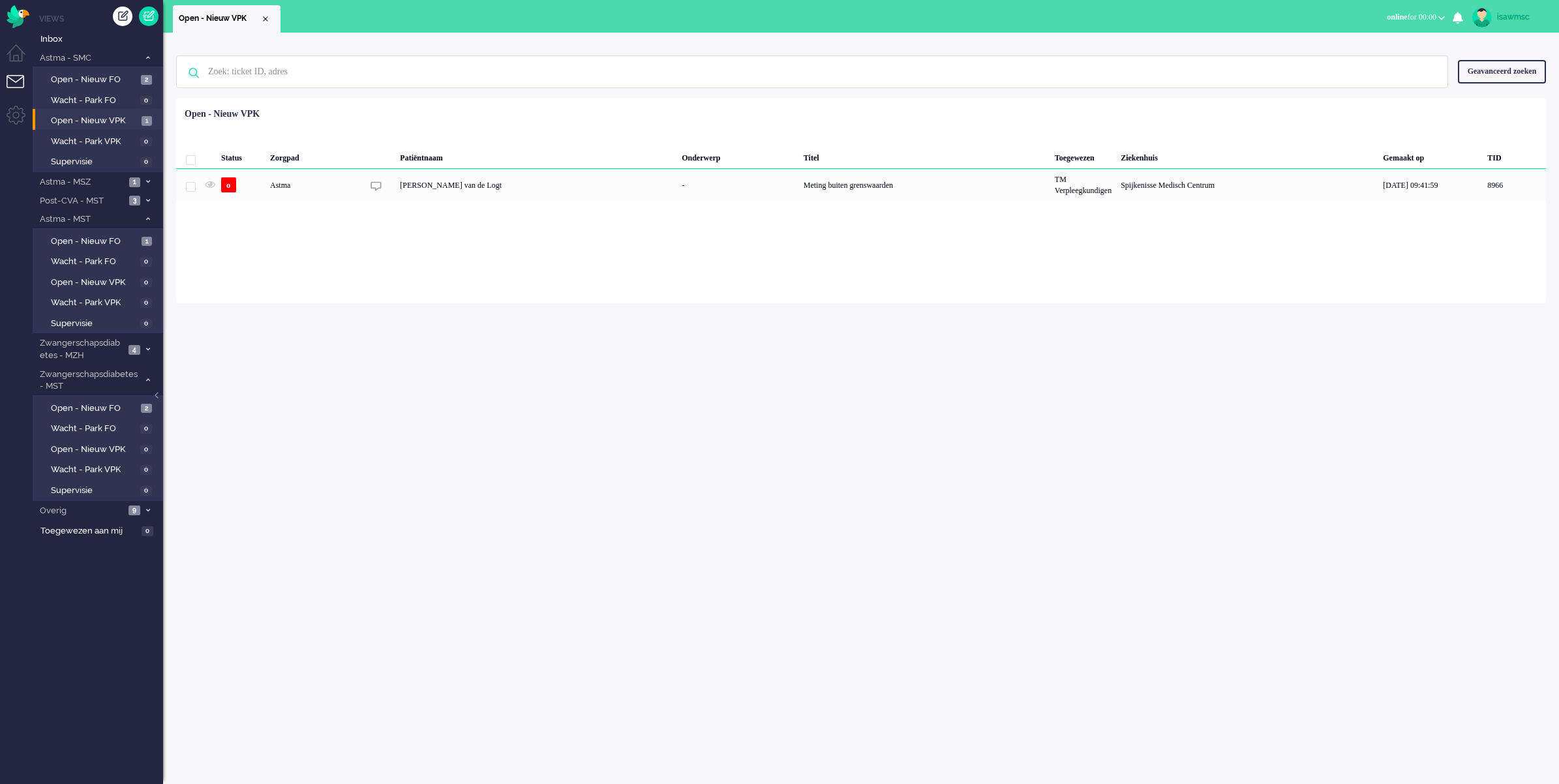
click at [481, 121] on div "Geselecteerd 0 Set Status: open pending holding solved Verwijder Selecteer... U…" at bounding box center [861, 130] width 1370 height 25
click at [291, 562] on div "Geen zoekresultaten [PERSON_NAME] nog eens Geavanceerd zoeken Geavanceerd zoeke…" at bounding box center [861, 408] width 1396 height 751
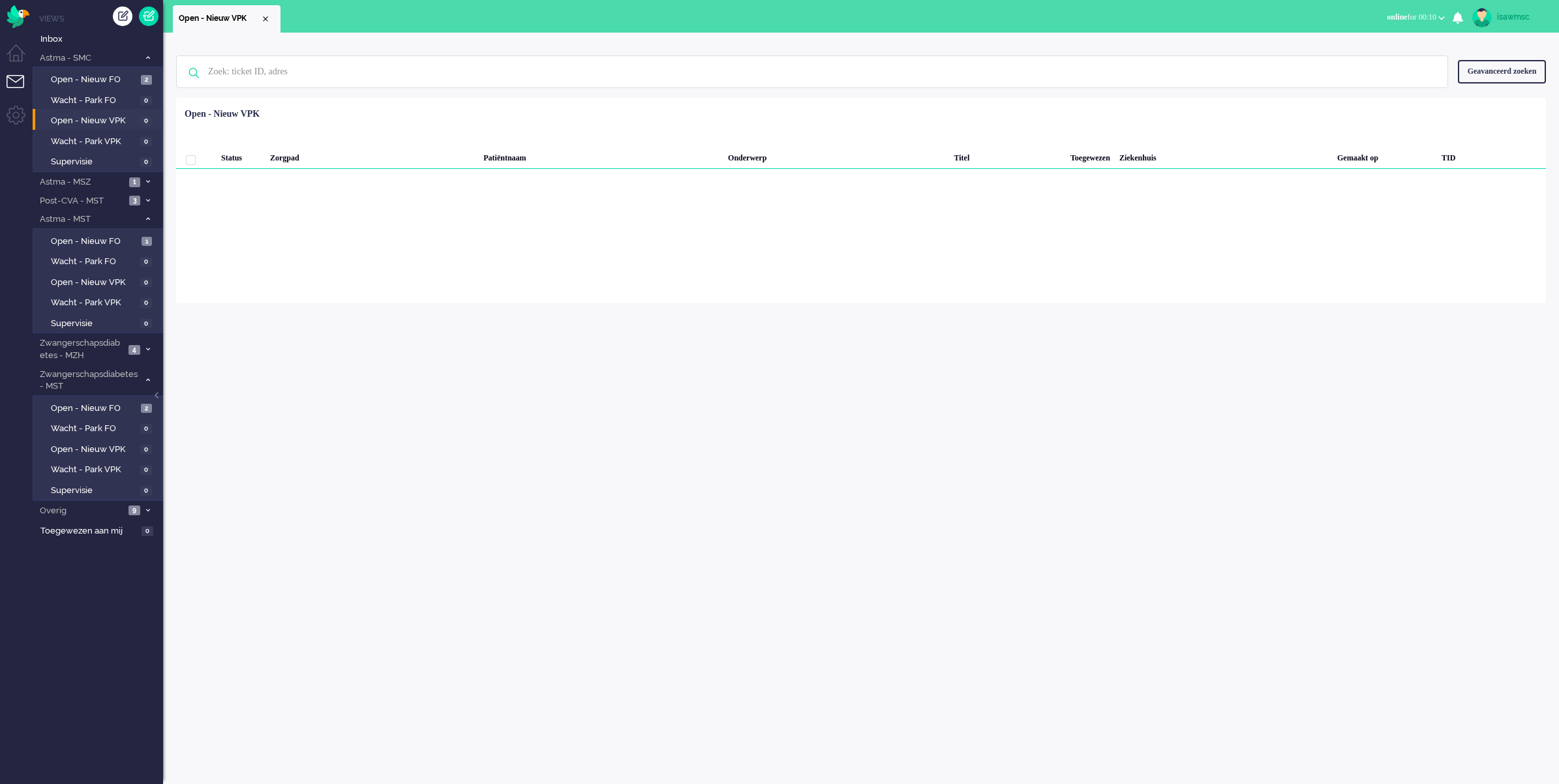
click at [1424, 15] on span "online for 00:10" at bounding box center [1412, 17] width 50 height 9
click at [1372, 46] on label "Away" at bounding box center [1391, 44] width 103 height 11
